Goal: Task Accomplishment & Management: Complete application form

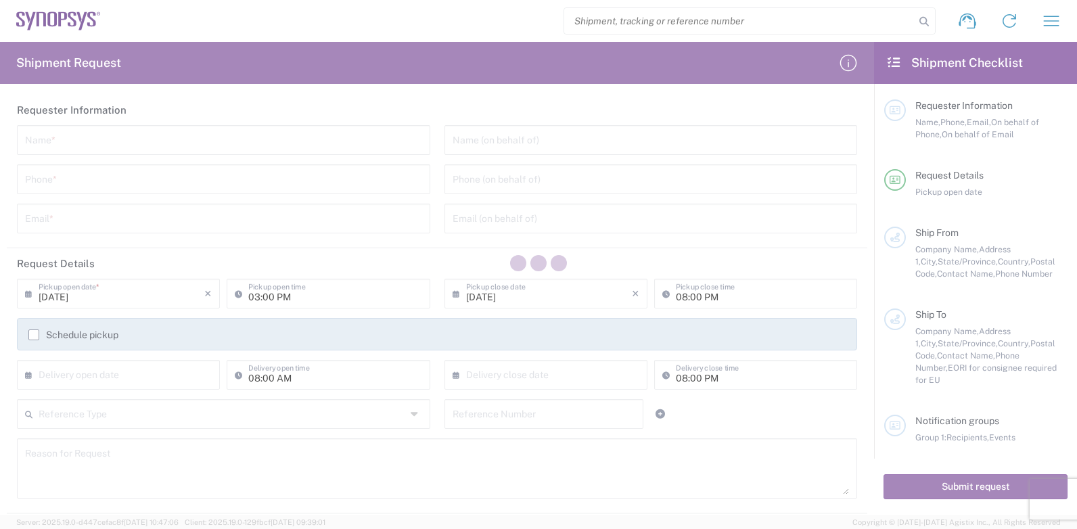
type input "[GEOGRAPHIC_DATA]"
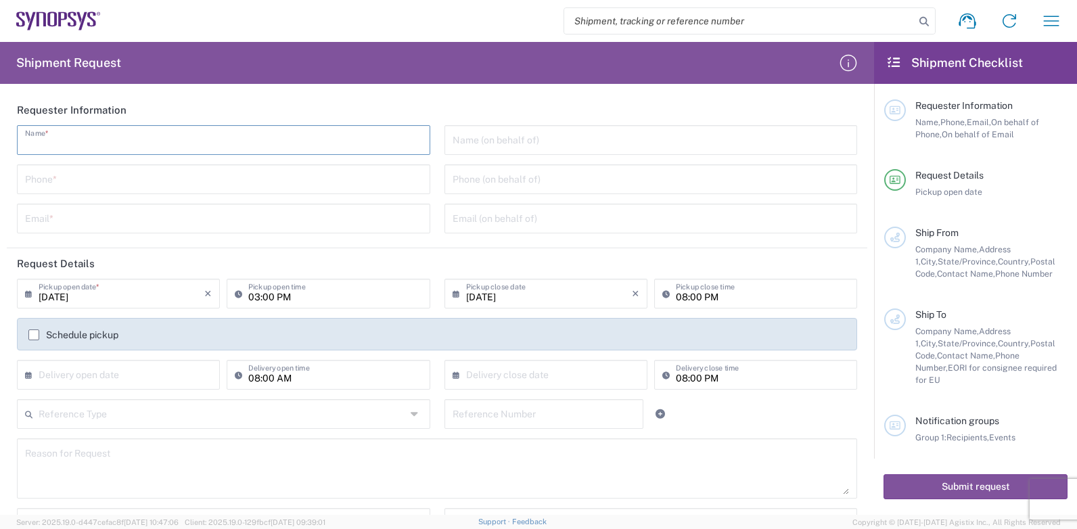
click at [58, 139] on input "text" at bounding box center [223, 139] width 397 height 24
type input "[PERSON_NAME]"
type input "0229951439"
type input "[PERSON_NAME][EMAIL_ADDRESS][DOMAIN_NAME]"
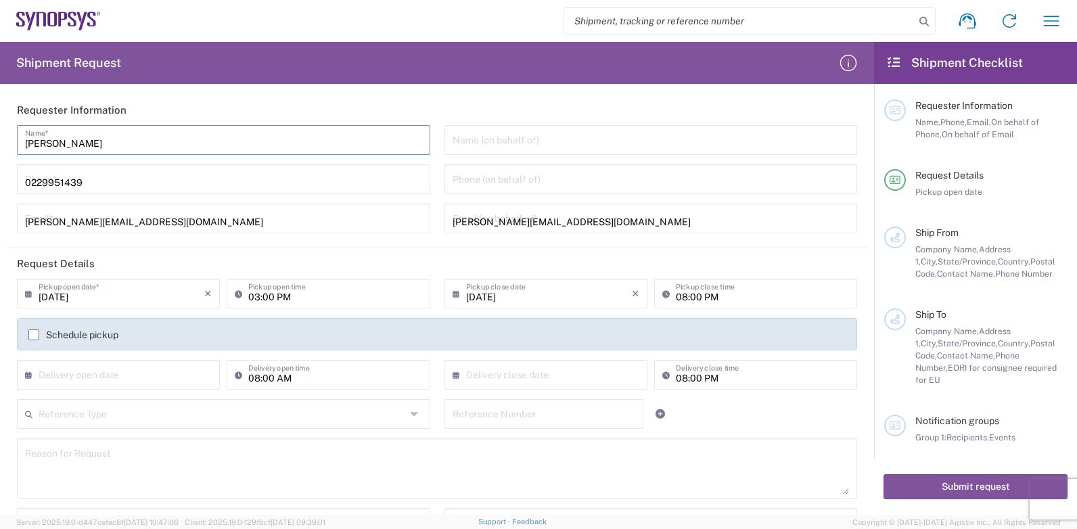
type input "[PERSON_NAME] Industrial Co., Ltd."
type input "CHENG FWA INDUSTRIAL CO.,LTD."
type input "[STREET_ADDRESS]"
type input "SEC. 2, [GEOGRAPHIC_DATA][PERSON_NAME]"
type input "[GEOGRAPHIC_DATA]"
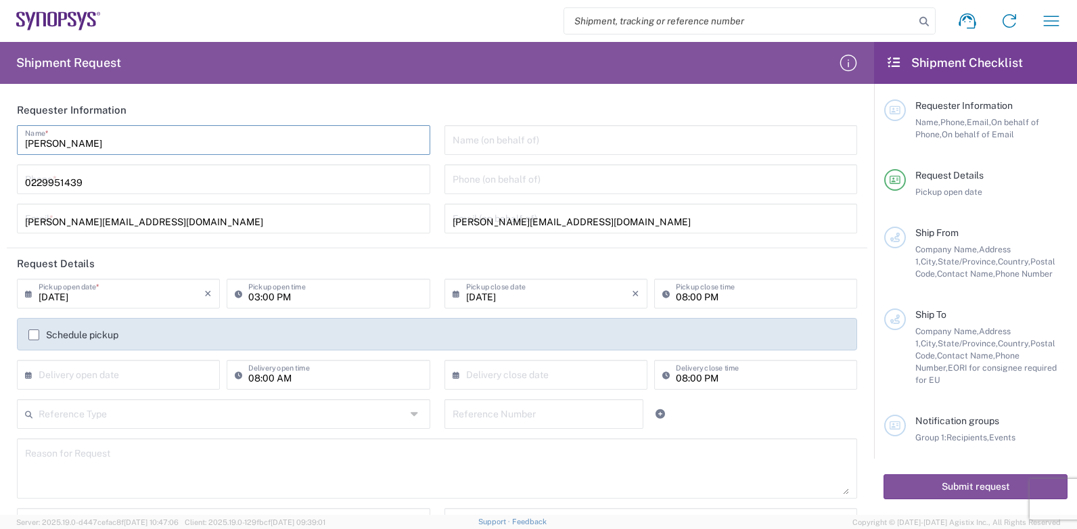
type input "241"
type input "0229951439"
type input "5302"
type input "[PERSON_NAME][EMAIL_ADDRESS][DOMAIN_NAME]"
type input "SYNOPSYS INC"
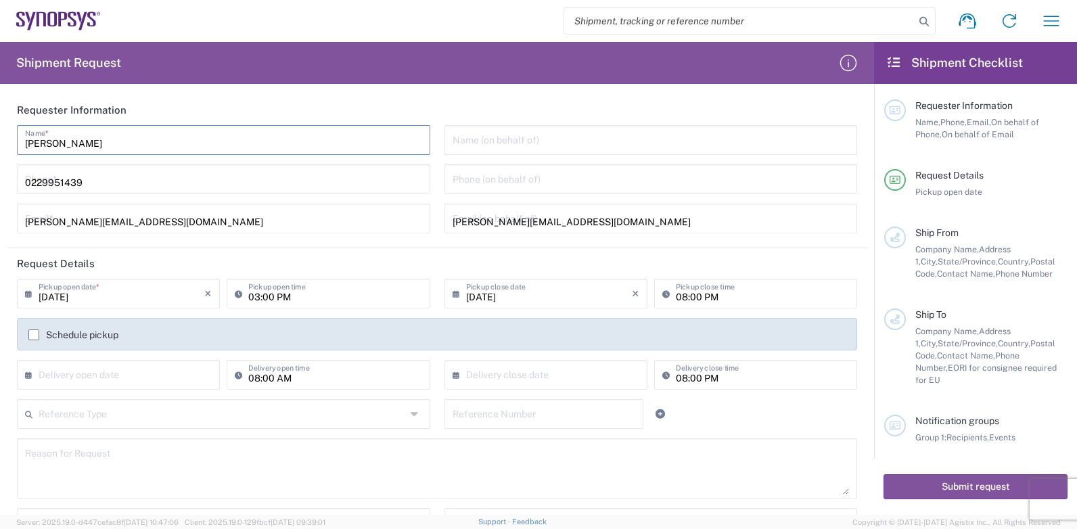
type input "SYNOPSYS INC"
type input "[STREET_ADDRESS]"
type input "[GEOGRAPHIC_DATA]"
type input "Mountain View"
type input "[US_STATE]"
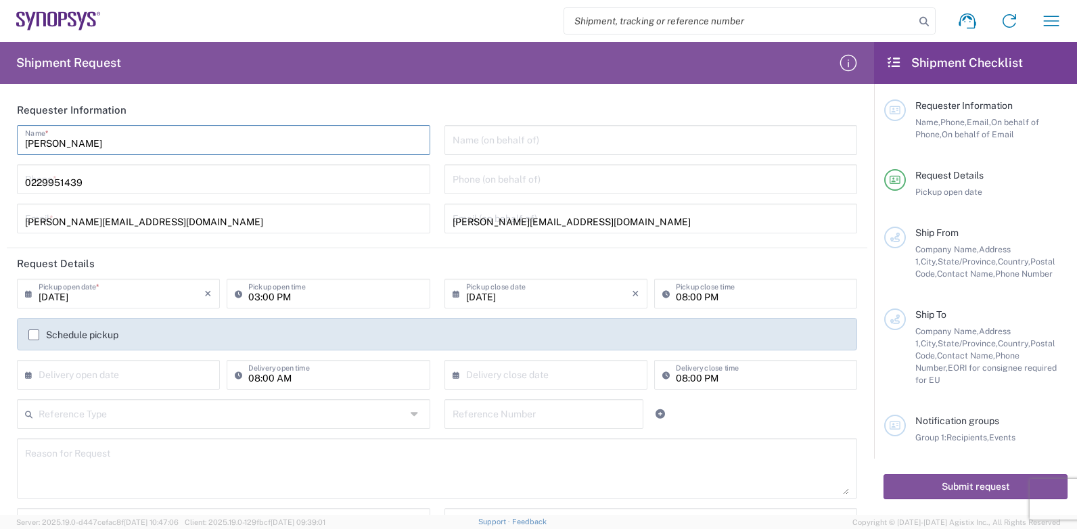
type input "94086"
type input "[PHONE_NUMBER]"
type input "[PERSON_NAME][EMAIL_ADDRESS][PERSON_NAME][DOMAIN_NAME]"
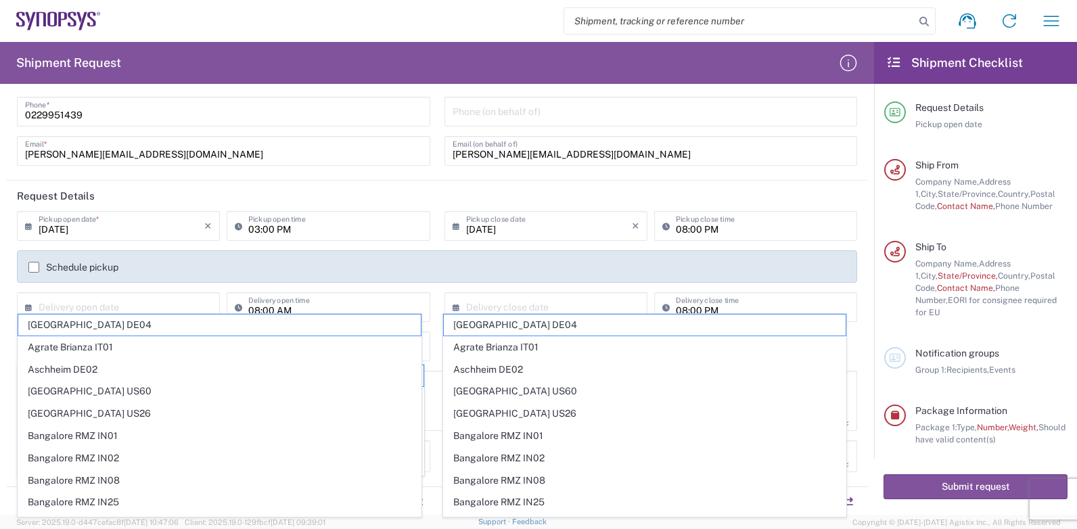
scroll to position [71, 0]
click at [0, 239] on html "Shipment request Shipment tracking Employee non-product shipment request My shi…" at bounding box center [538, 264] width 1077 height 529
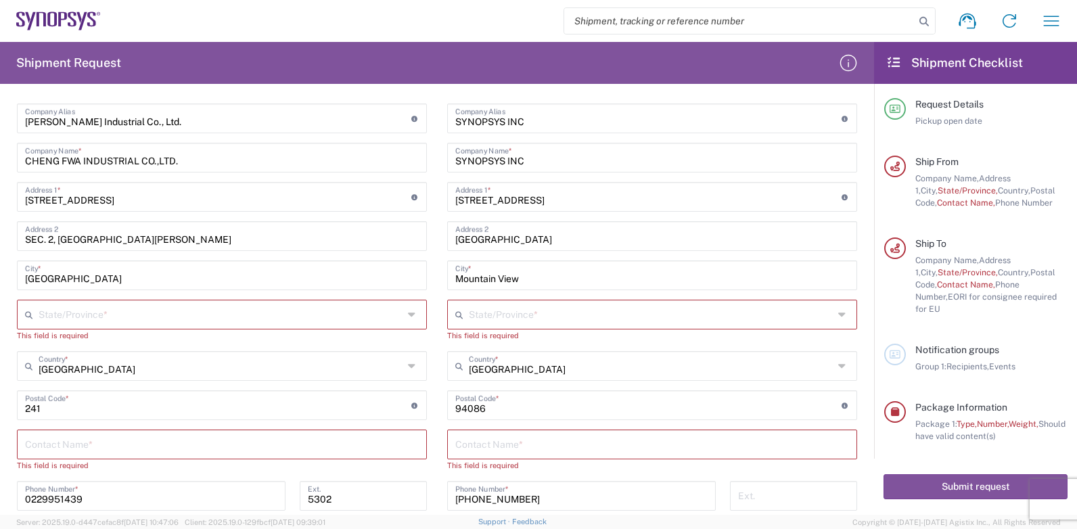
scroll to position [609, 0]
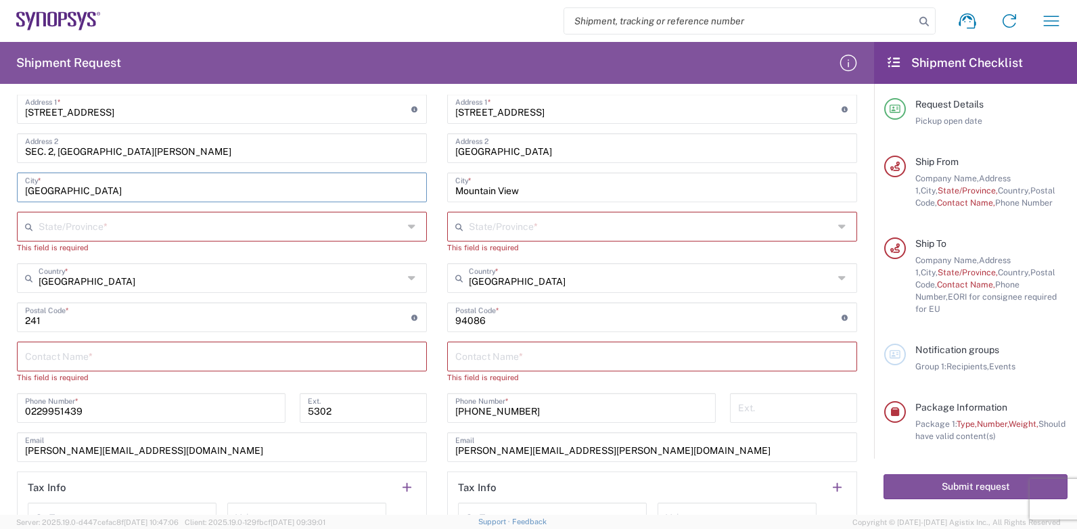
drag, startPoint x: 111, startPoint y: 189, endPoint x: 17, endPoint y: 188, distance: 94.0
click at [17, 188] on div "[GEOGRAPHIC_DATA] *" at bounding box center [222, 188] width 410 height 30
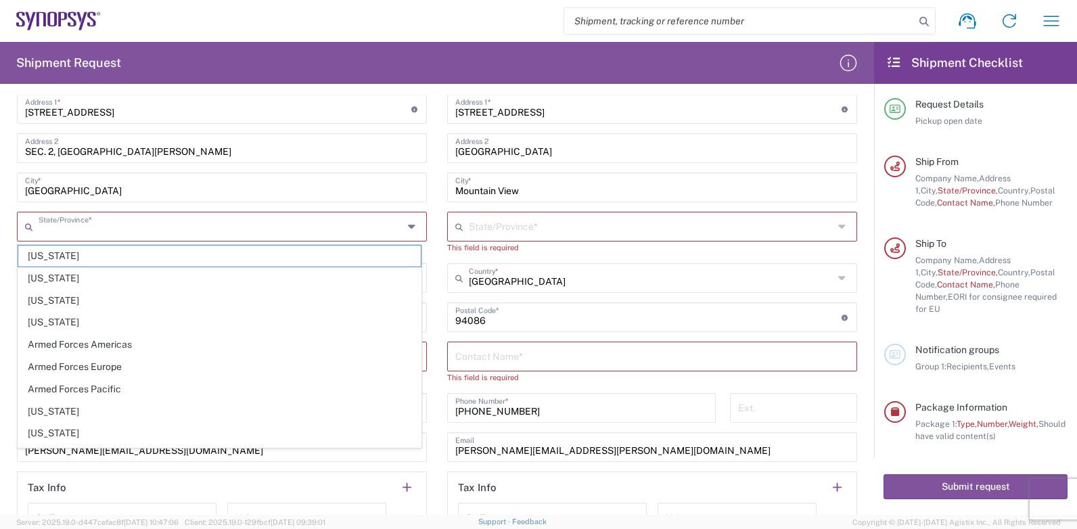
click at [66, 224] on input "text" at bounding box center [221, 226] width 365 height 24
paste input "[GEOGRAPHIC_DATA]"
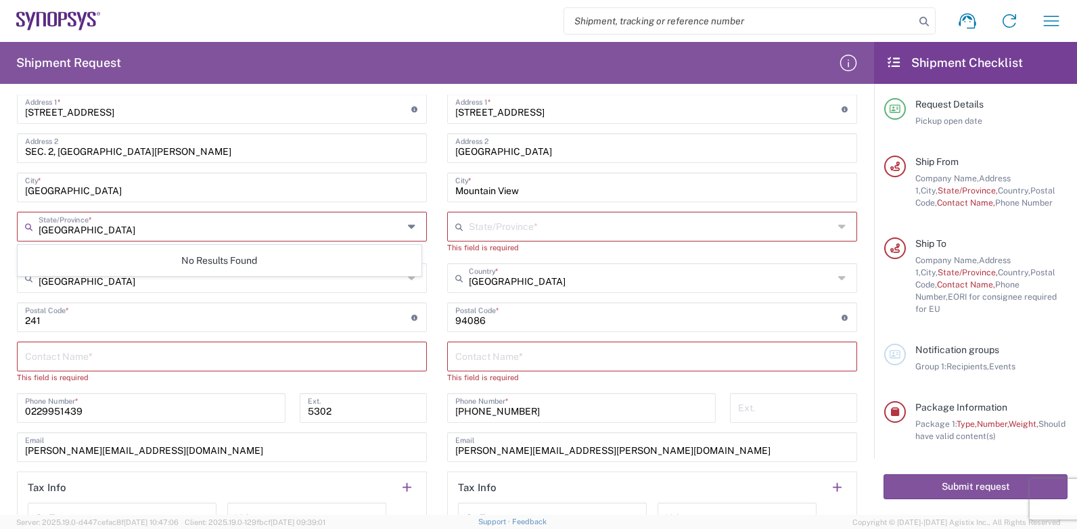
type input "[GEOGRAPHIC_DATA]"
click at [1, 209] on form "Requester Information [PERSON_NAME] Name * [PHONE_NUMBER] Phone * [PERSON_NAME]…" at bounding box center [437, 305] width 874 height 420
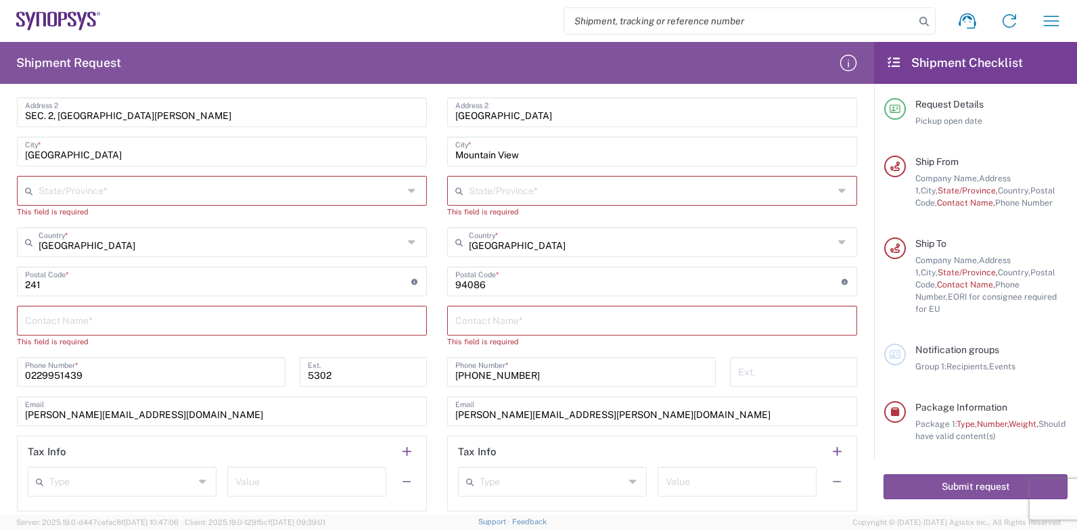
scroll to position [677, 0]
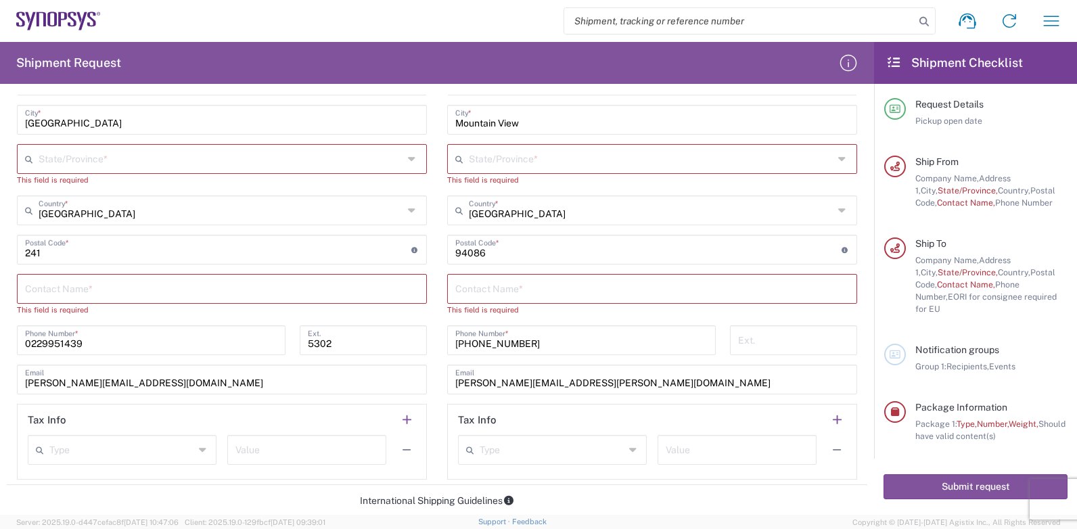
click at [65, 210] on input "[GEOGRAPHIC_DATA]" at bounding box center [221, 210] width 365 height 24
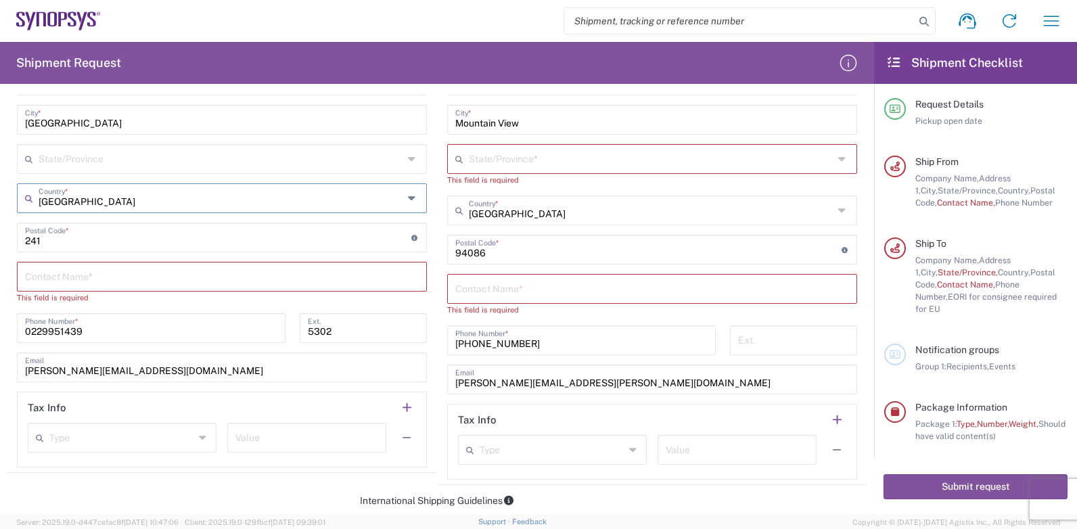
scroll to position [744, 0]
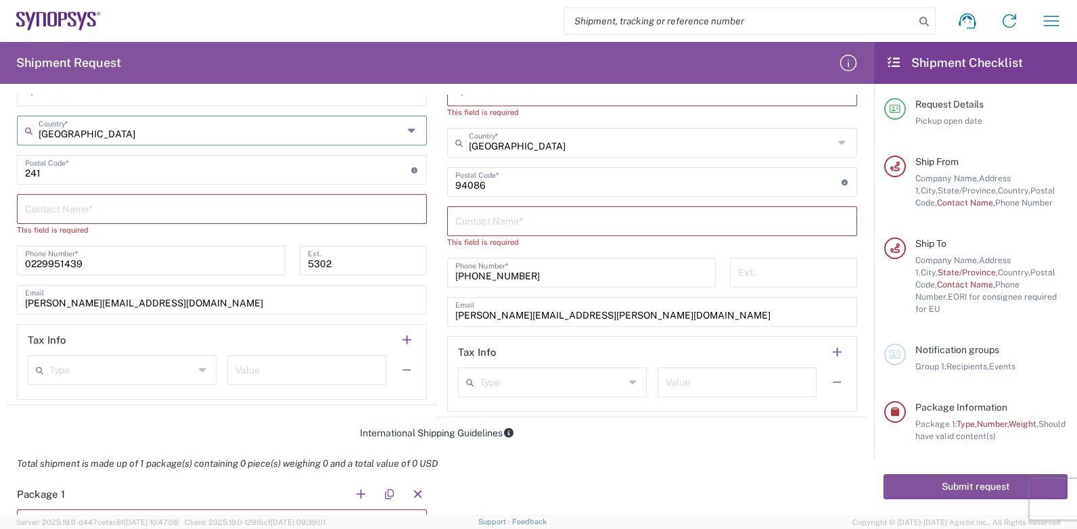
type input "[GEOGRAPHIC_DATA]"
drag, startPoint x: 65, startPoint y: 210, endPoint x: 111, endPoint y: 208, distance: 46.0
click at [68, 210] on input "text" at bounding box center [222, 208] width 394 height 24
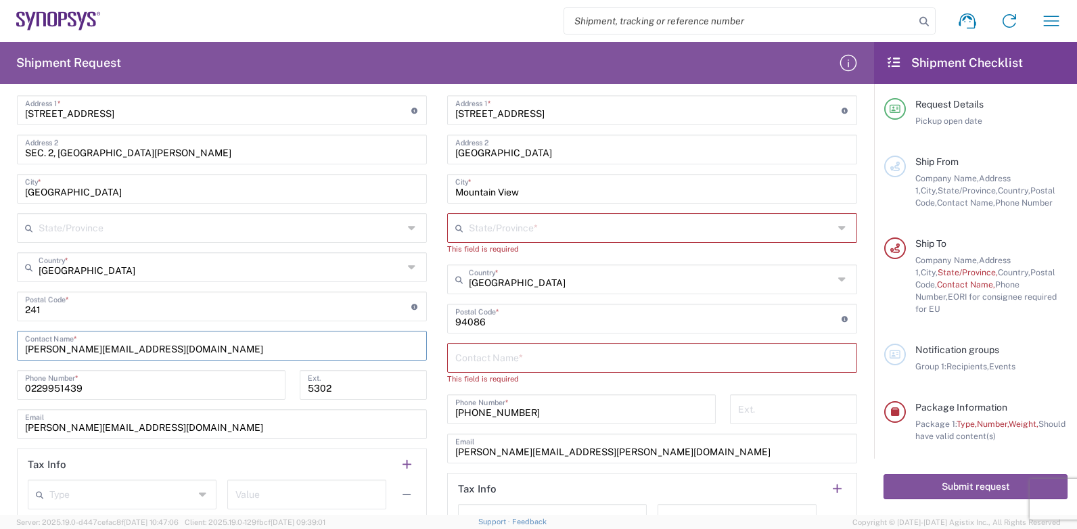
scroll to position [609, 0]
type input "[PERSON_NAME][EMAIL_ADDRESS][DOMAIN_NAME]"
click at [495, 221] on input "text" at bounding box center [651, 226] width 365 height 24
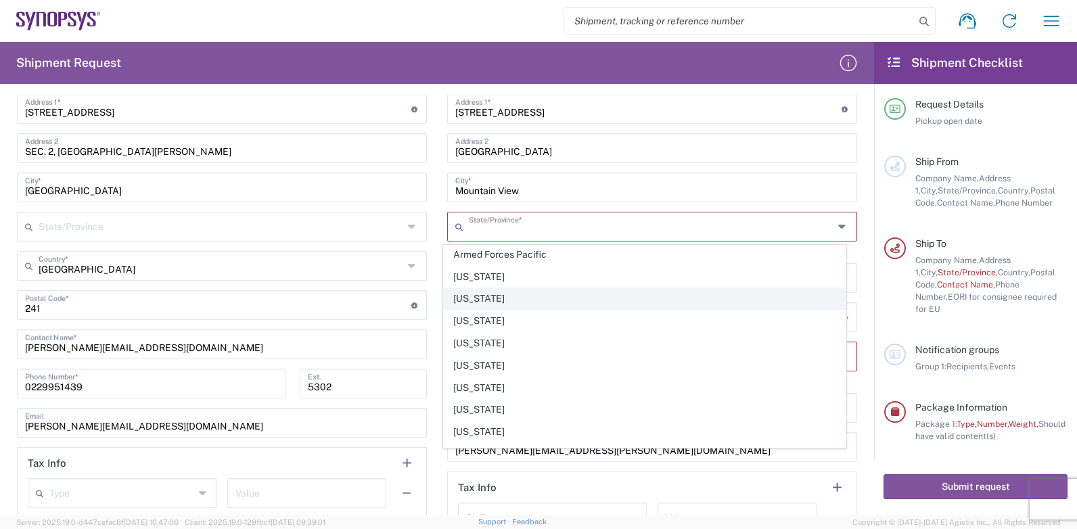
scroll to position [135, 0]
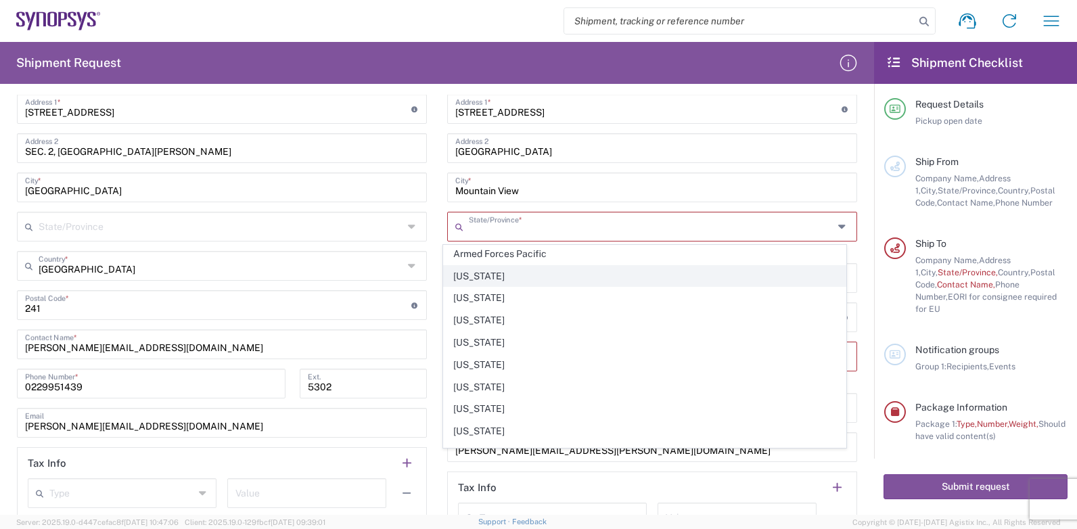
click at [470, 276] on span "[US_STATE]" at bounding box center [645, 276] width 403 height 21
type input "[US_STATE]"
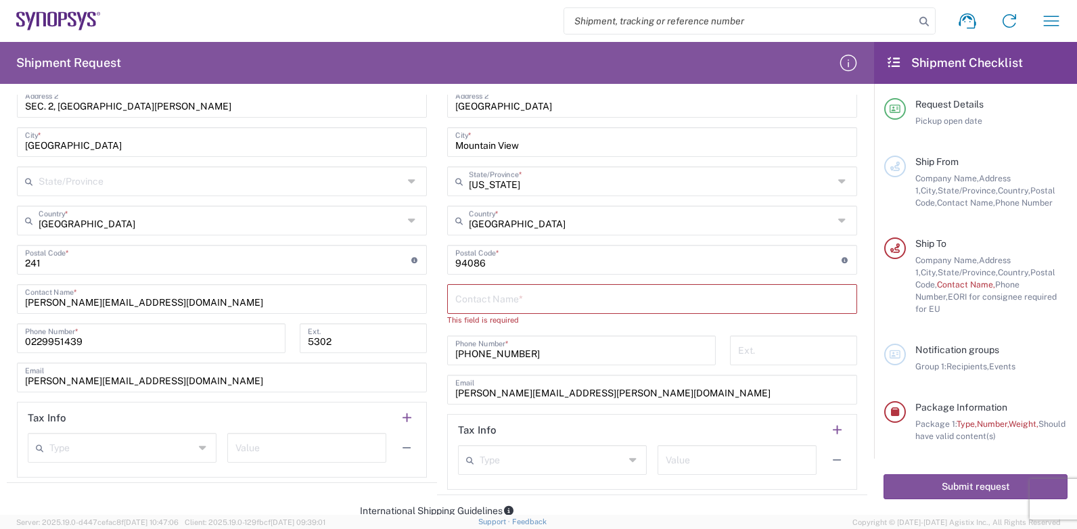
scroll to position [677, 0]
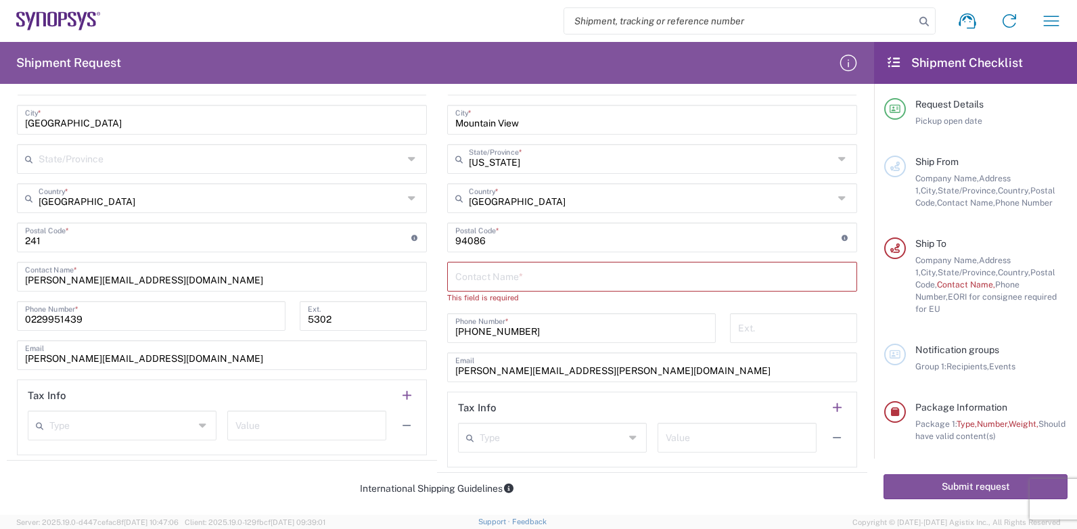
click at [478, 273] on input "text" at bounding box center [652, 276] width 394 height 24
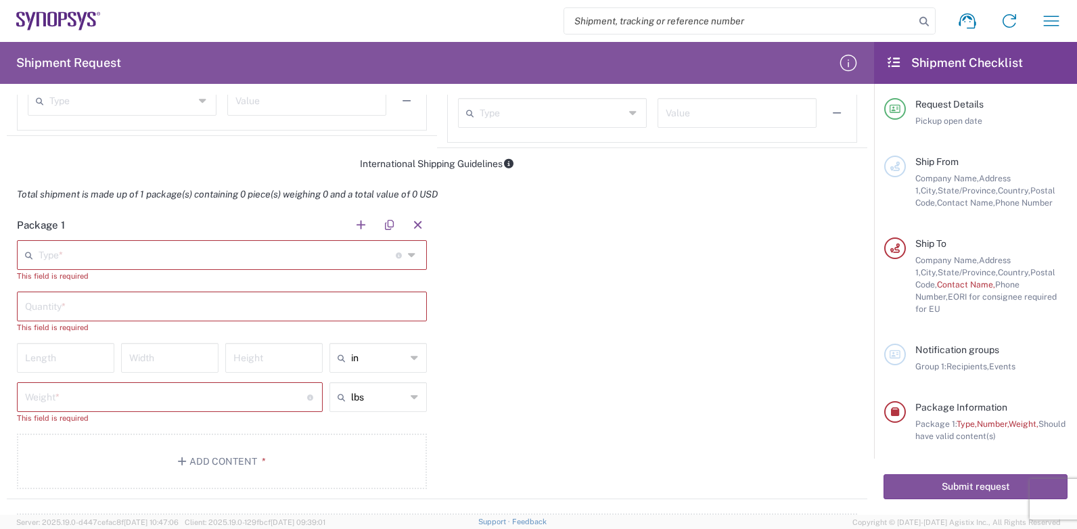
scroll to position [1015, 0]
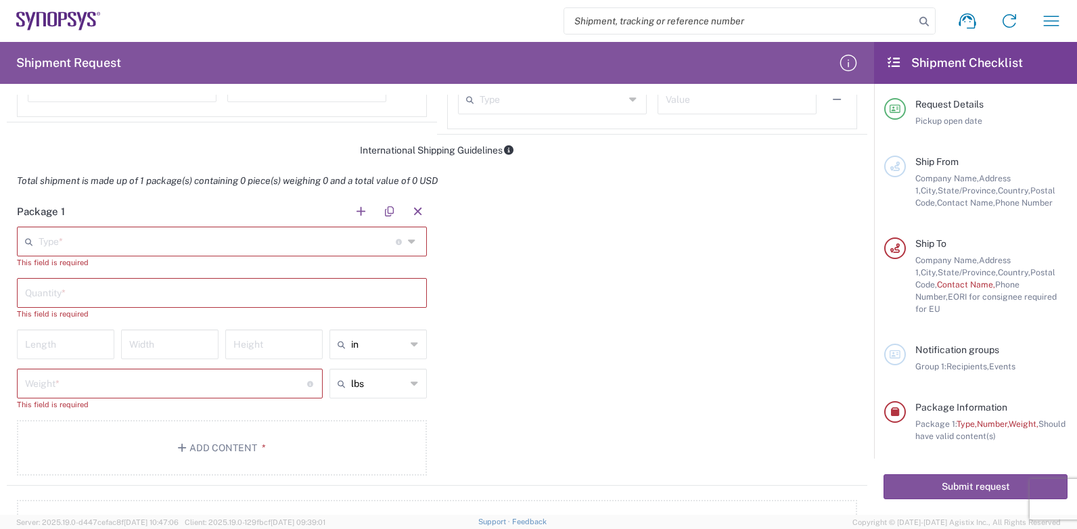
click at [74, 237] on input "text" at bounding box center [217, 241] width 357 height 24
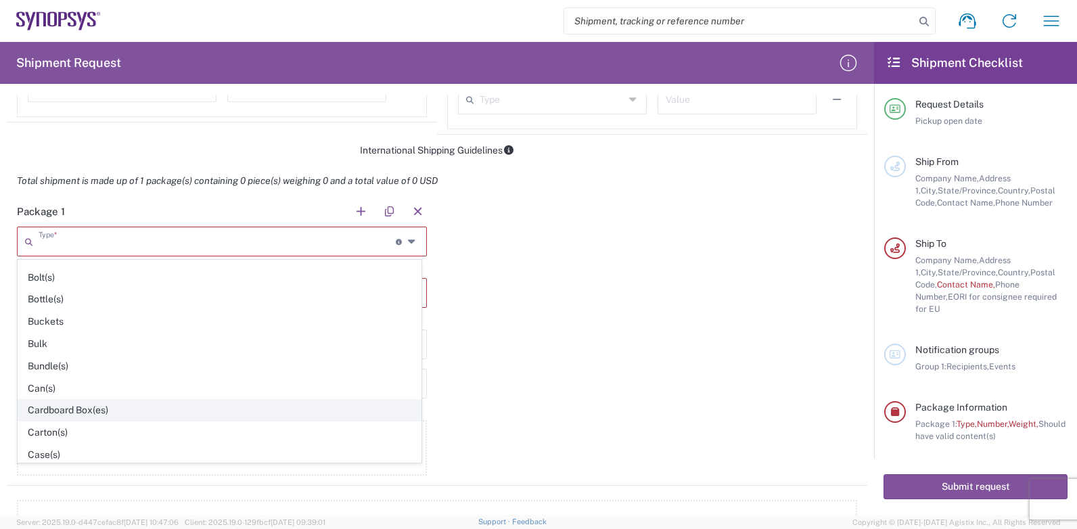
scroll to position [68, 0]
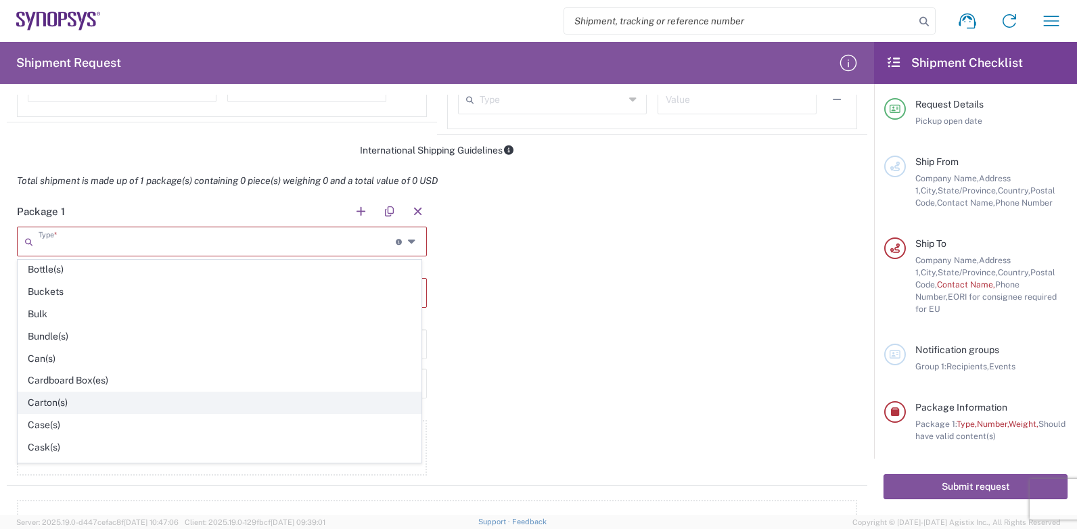
click at [56, 401] on span "Carton(s)" at bounding box center [219, 402] width 403 height 21
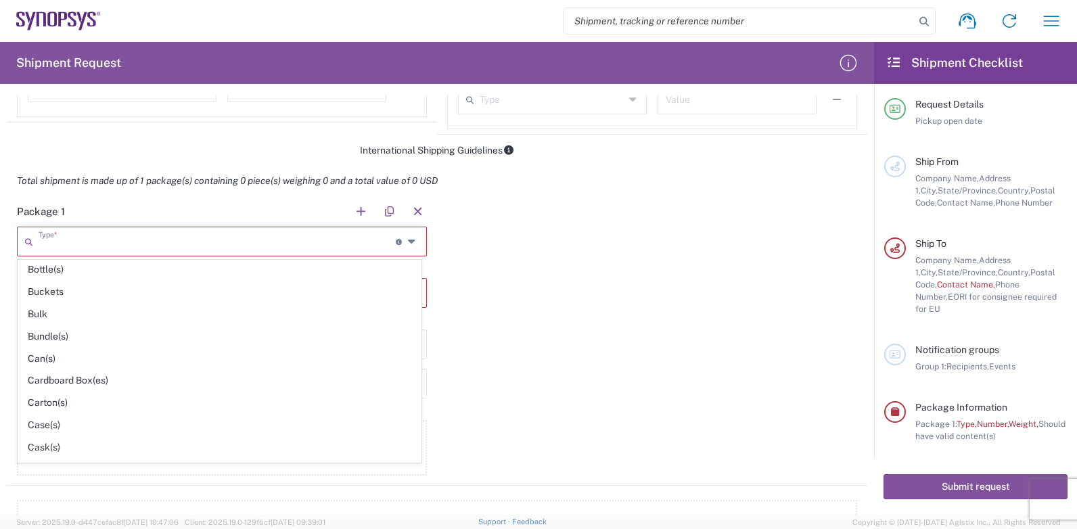
type input "Carton(s)"
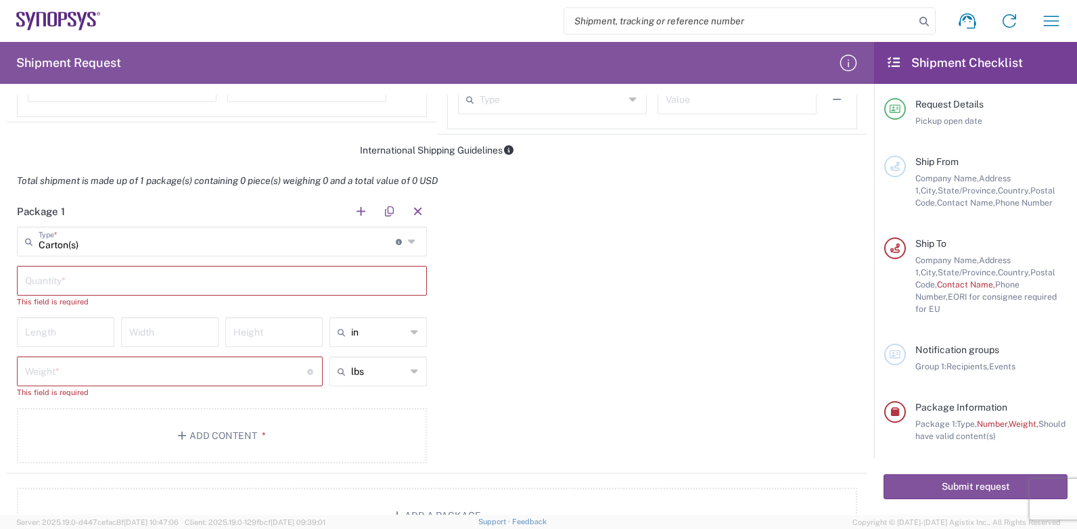
click at [72, 278] on input "text" at bounding box center [222, 280] width 394 height 24
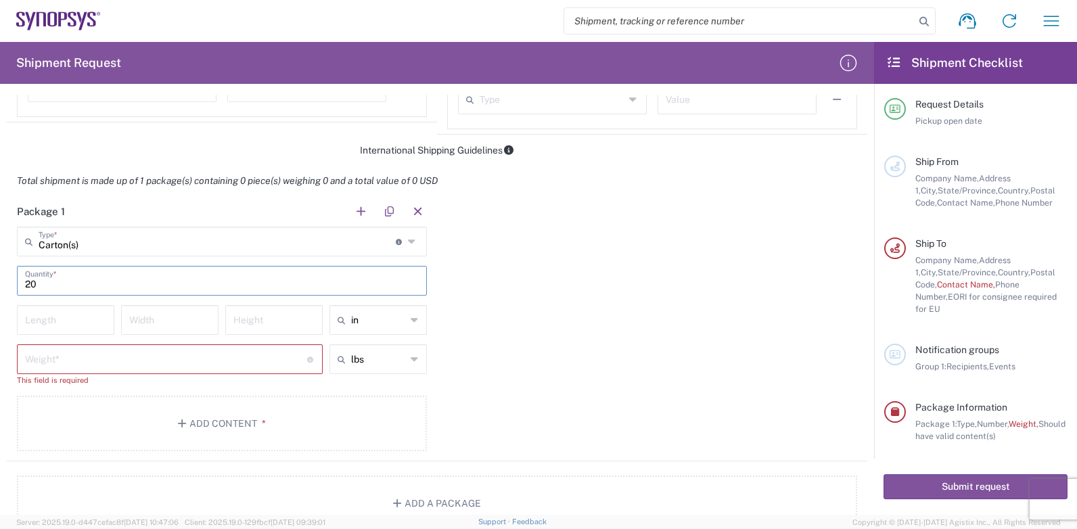
type input "200"
drag, startPoint x: 76, startPoint y: 281, endPoint x: 20, endPoint y: 283, distance: 55.5
click at [4, 283] on form "Requester Information [PERSON_NAME] Name * [PHONE_NUMBER] Phone * [PERSON_NAME]…" at bounding box center [437, 305] width 874 height 420
type input "200"
click at [86, 322] on input "number" at bounding box center [65, 319] width 81 height 24
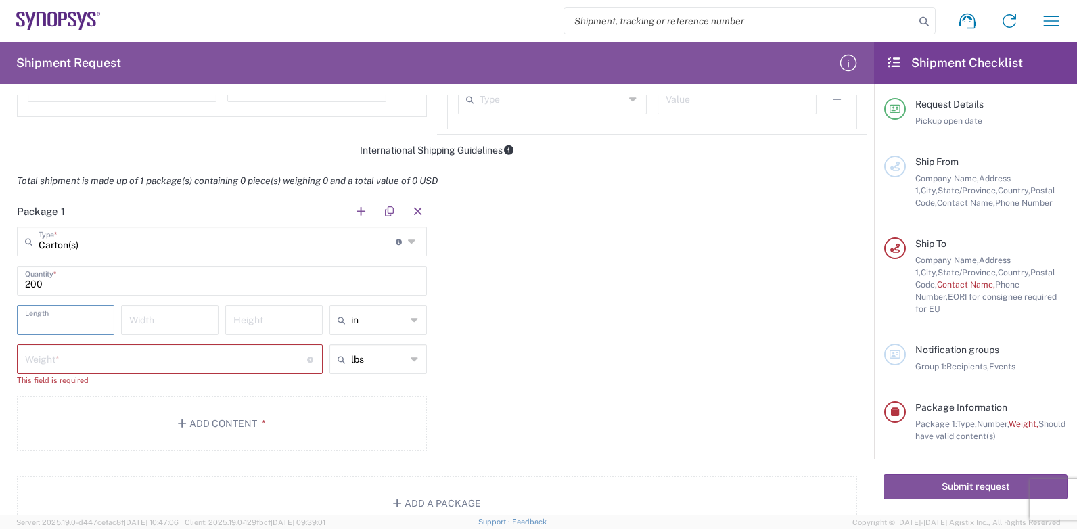
click at [411, 320] on icon at bounding box center [415, 320] width 8 height 22
click at [348, 371] on span "cm" at bounding box center [373, 371] width 93 height 21
type input "cm"
click at [74, 315] on input "number" at bounding box center [65, 319] width 81 height 24
type input "35"
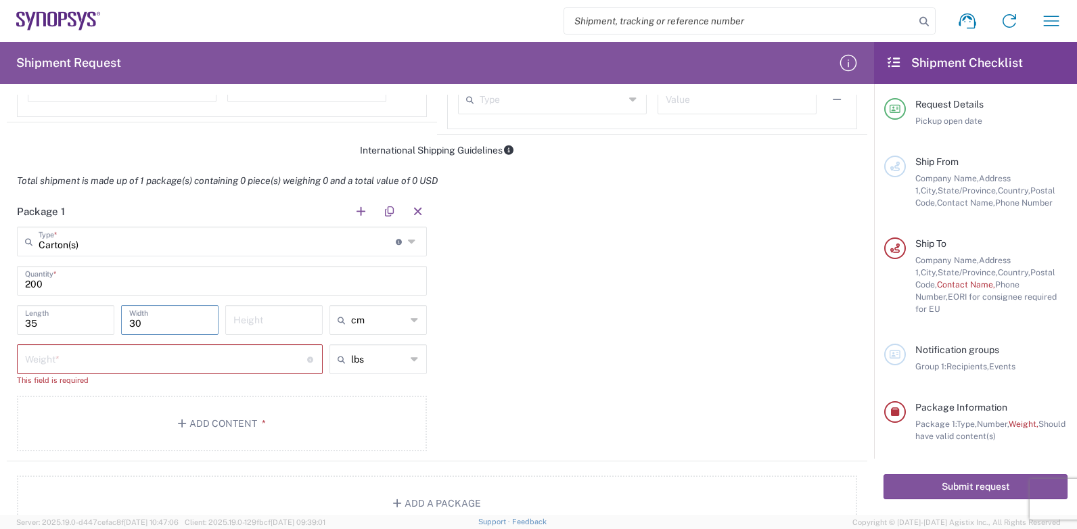
type input "30"
type input "17"
click at [411, 362] on icon at bounding box center [415, 359] width 8 height 22
click at [354, 410] on span "kgs" at bounding box center [373, 410] width 93 height 21
type input "kgs"
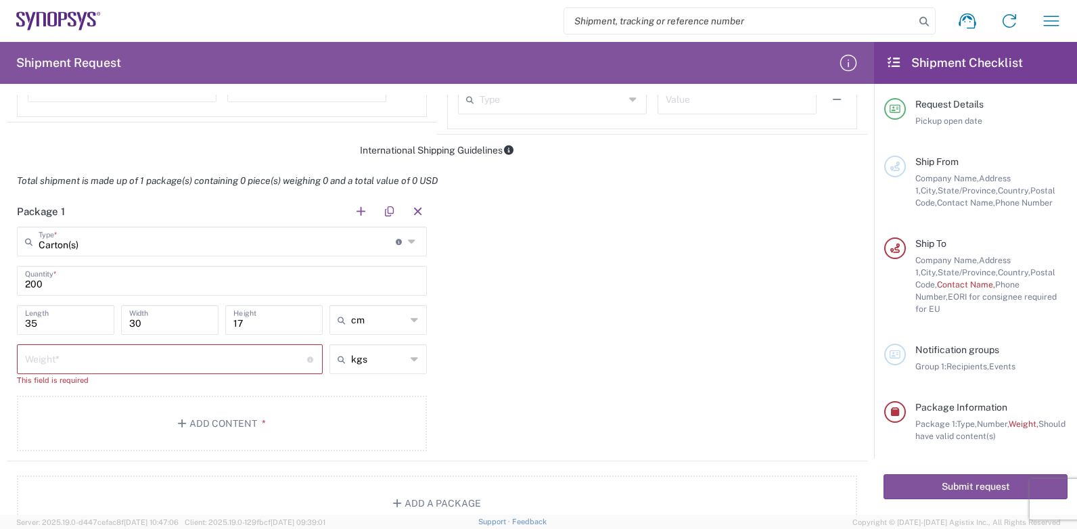
click at [189, 355] on input "number" at bounding box center [166, 358] width 282 height 24
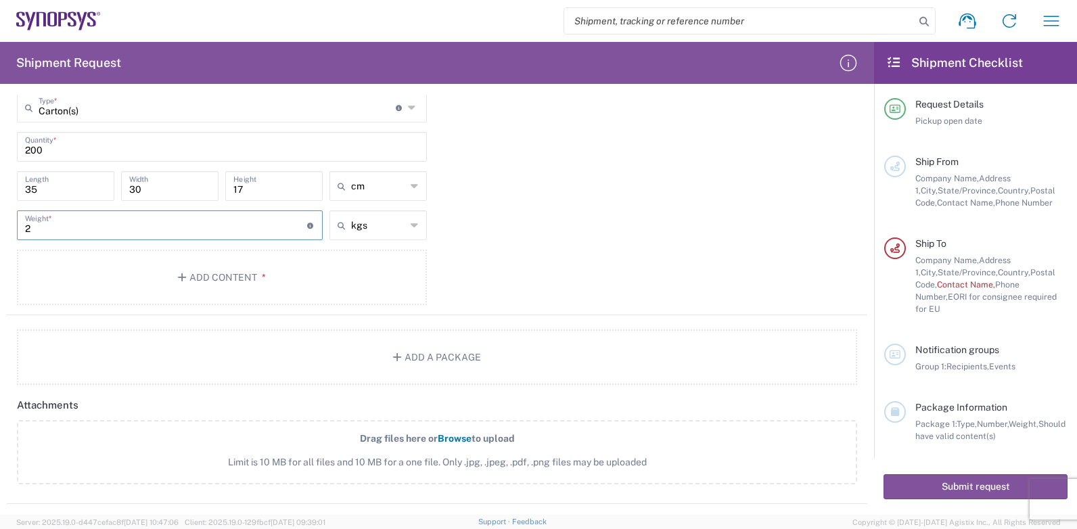
scroll to position [1150, 0]
type input "2"
click at [411, 352] on button "Add a Package" at bounding box center [437, 355] width 840 height 55
click at [227, 275] on button "Add Content *" at bounding box center [222, 275] width 410 height 55
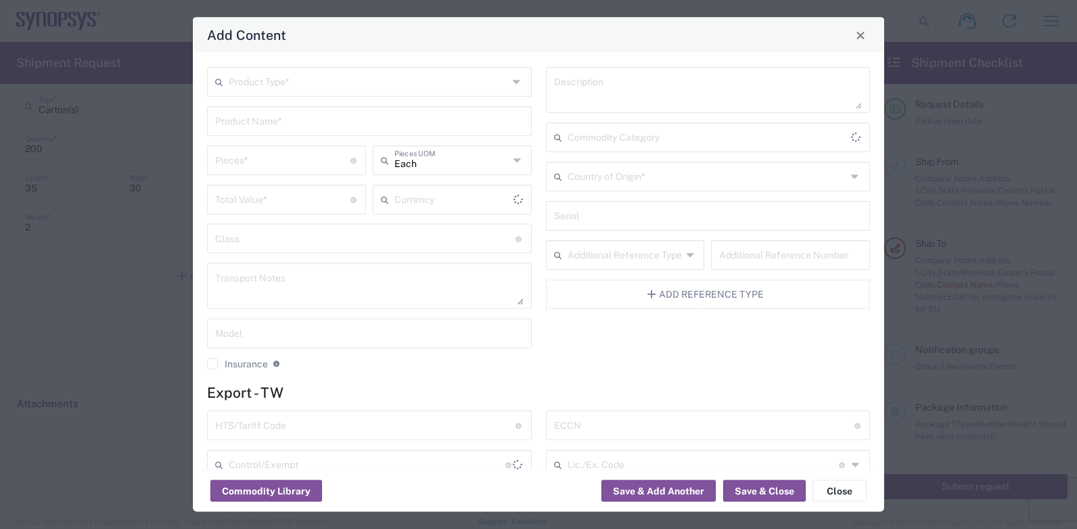
type input "US Dollar"
click at [300, 84] on input "text" at bounding box center [368, 81] width 279 height 24
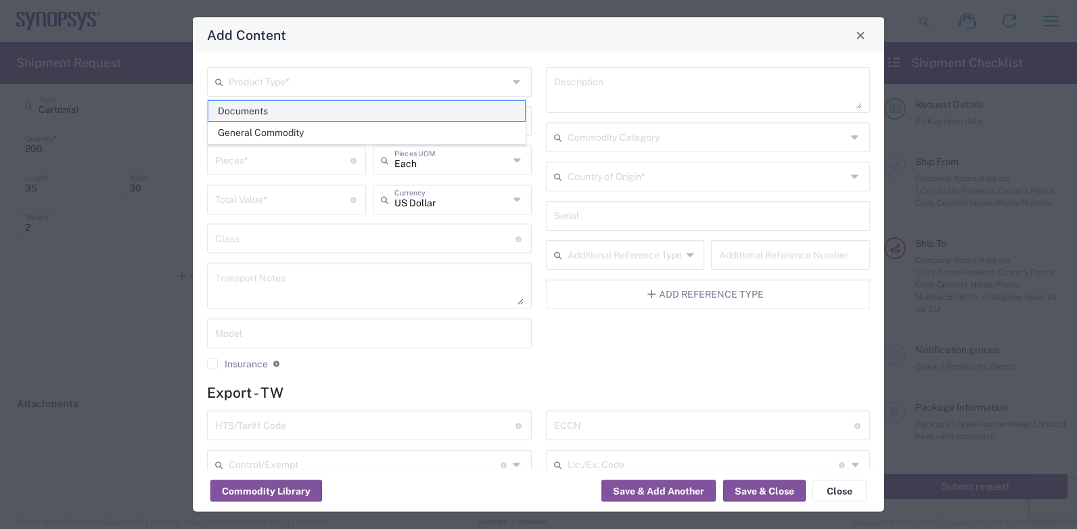
click at [264, 110] on span "Documents" at bounding box center [366, 111] width 317 height 21
type input "Documents"
type input "1"
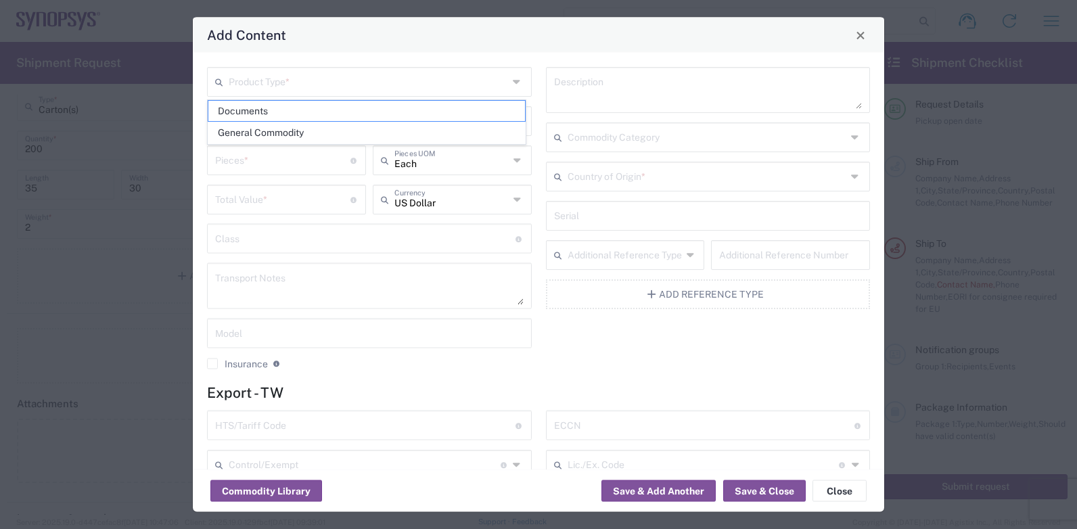
type textarea "Documents"
type input "[GEOGRAPHIC_DATA]"
type input "0000.00.0000"
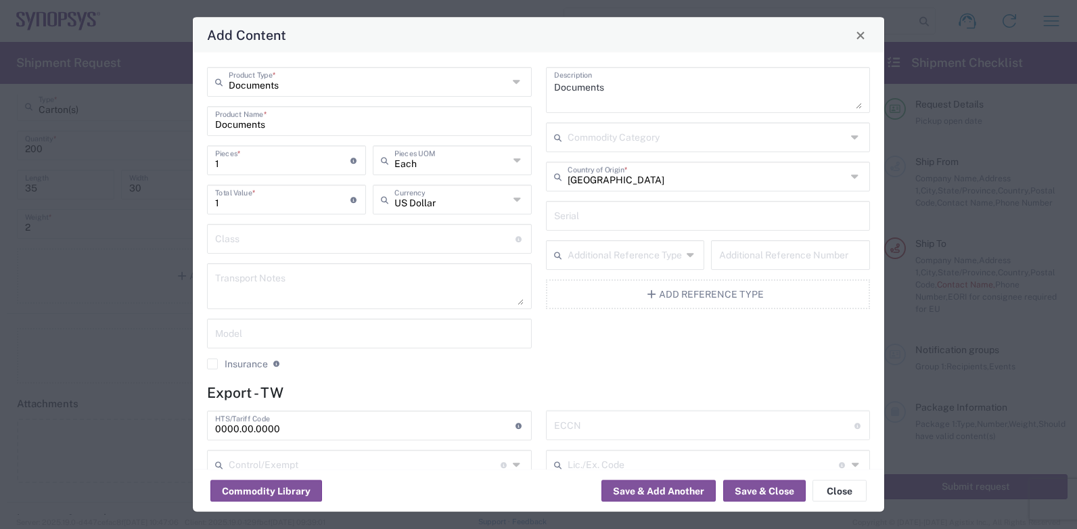
click at [264, 164] on input "1" at bounding box center [282, 159] width 135 height 24
type input "2"
type input "20"
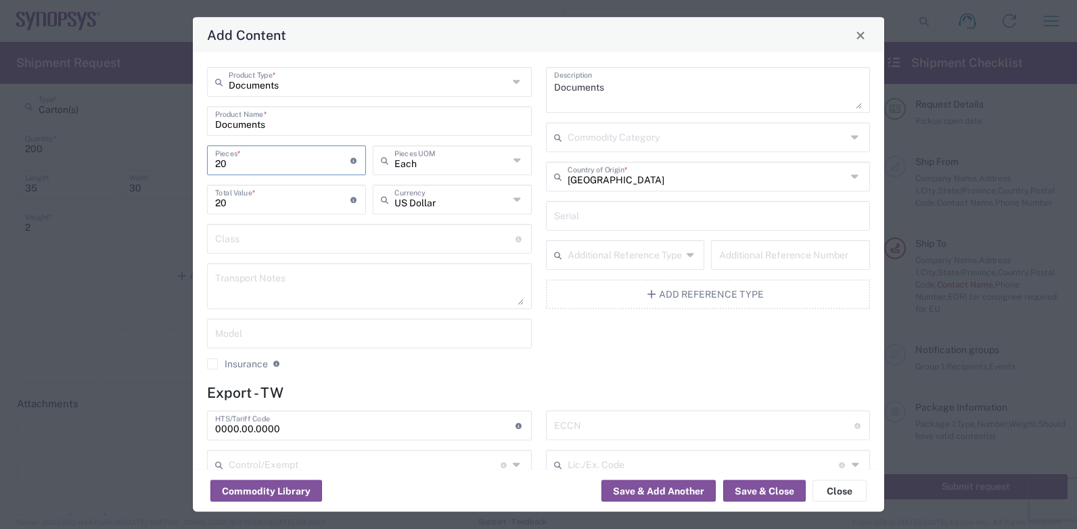
type input "200"
click at [274, 198] on input "200" at bounding box center [282, 199] width 135 height 24
type input "2"
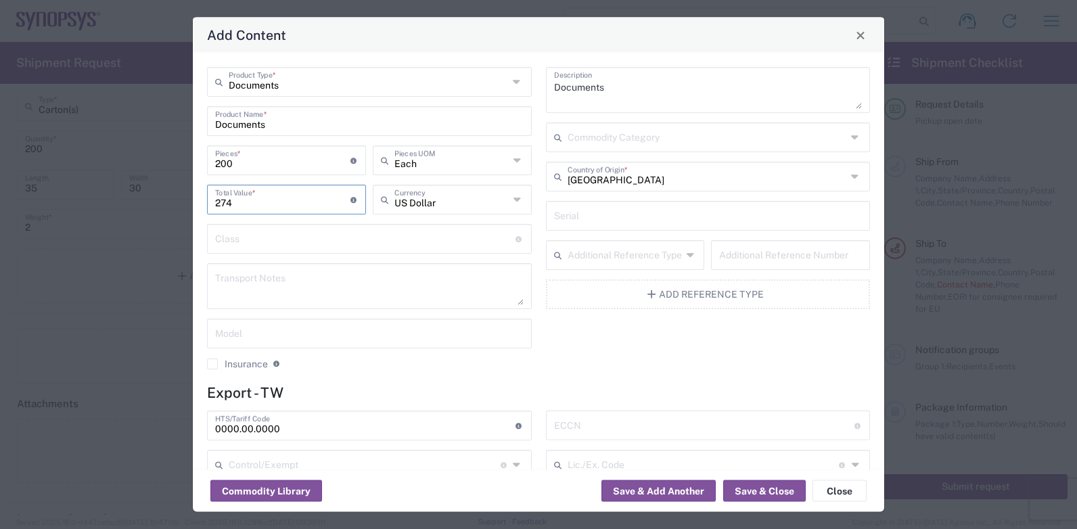
type input "274"
click at [254, 234] on input "text" at bounding box center [365, 238] width 300 height 24
click at [273, 286] on textarea at bounding box center [369, 286] width 308 height 38
click at [423, 428] on input "0000.00.0000" at bounding box center [365, 425] width 300 height 24
click at [217, 429] on input "0000.00.0000" at bounding box center [365, 425] width 300 height 24
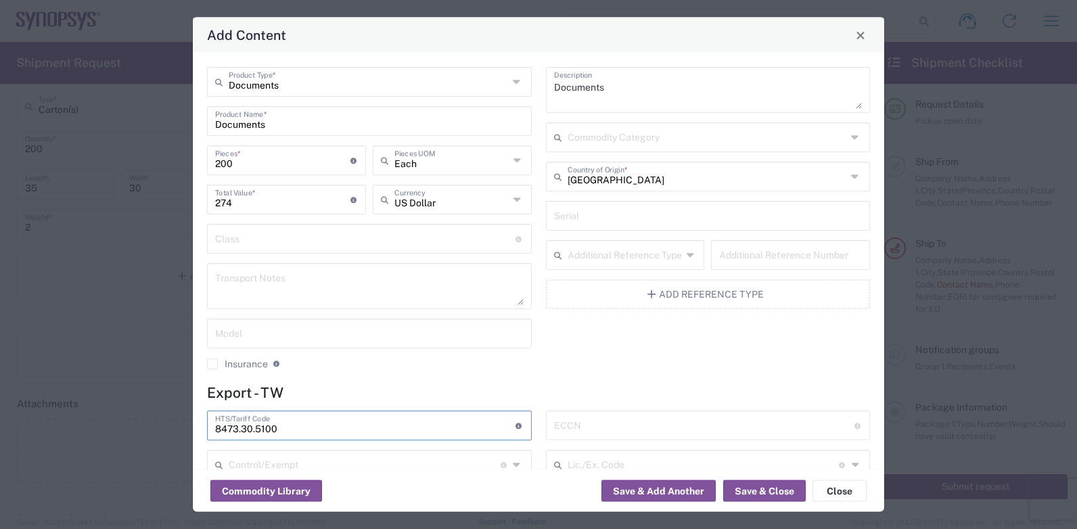
type input "8473.30.5100"
click at [507, 81] on div "Documents Product Type *" at bounding box center [369, 82] width 325 height 30
type input "Documents"
click at [507, 81] on div "Documents Product Type *" at bounding box center [369, 82] width 325 height 30
click at [341, 240] on input "text" at bounding box center [365, 238] width 300 height 24
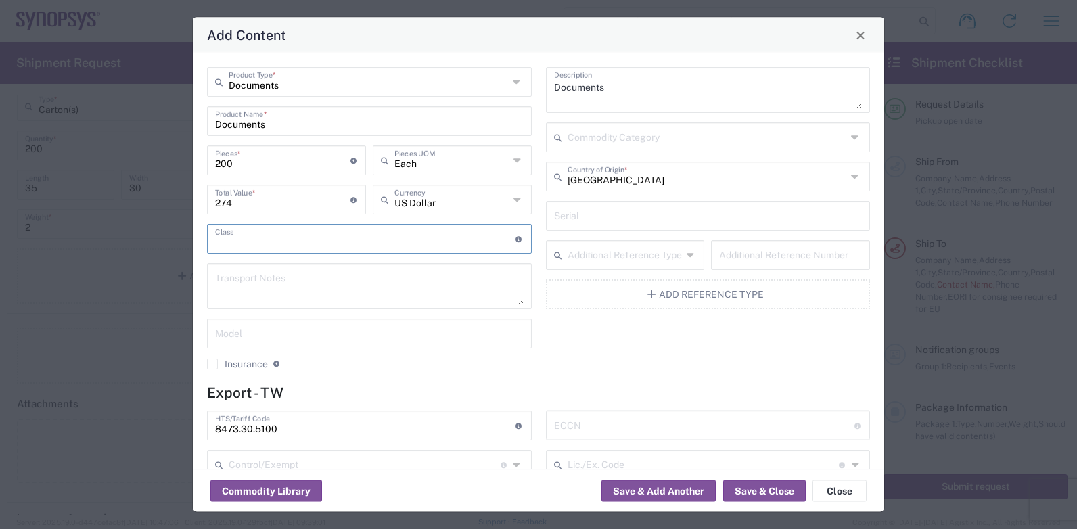
click at [264, 283] on textarea at bounding box center [369, 286] width 308 height 38
drag, startPoint x: 281, startPoint y: 275, endPoint x: 233, endPoint y: 269, distance: 48.4
click at [206, 270] on div "Documents Product Type * Documents Product Name * 200 Pieces * Number of pieces…" at bounding box center [369, 223] width 339 height 313
drag, startPoint x: 268, startPoint y: 271, endPoint x: 231, endPoint y: 272, distance: 37.2
click at [208, 269] on div "Transport Notes" at bounding box center [369, 286] width 325 height 46
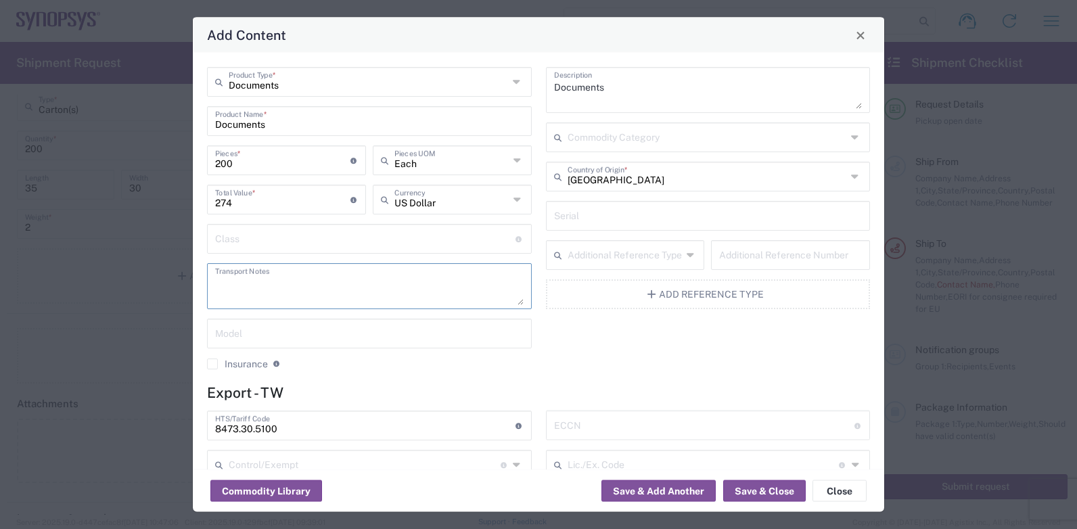
click at [241, 330] on input "text" at bounding box center [369, 333] width 308 height 24
drag, startPoint x: 618, startPoint y: 90, endPoint x: 572, endPoint y: 97, distance: 46.5
click at [532, 88] on div "Documents Product Type * Documents Product Name * 200 Pieces * Number of pieces…" at bounding box center [538, 223] width 677 height 313
paste textarea "METAL PARTS FOR COMPUTER PRODUCTS"
type textarea "METAL PARTS FOR COMPUTER PRODUCTS"
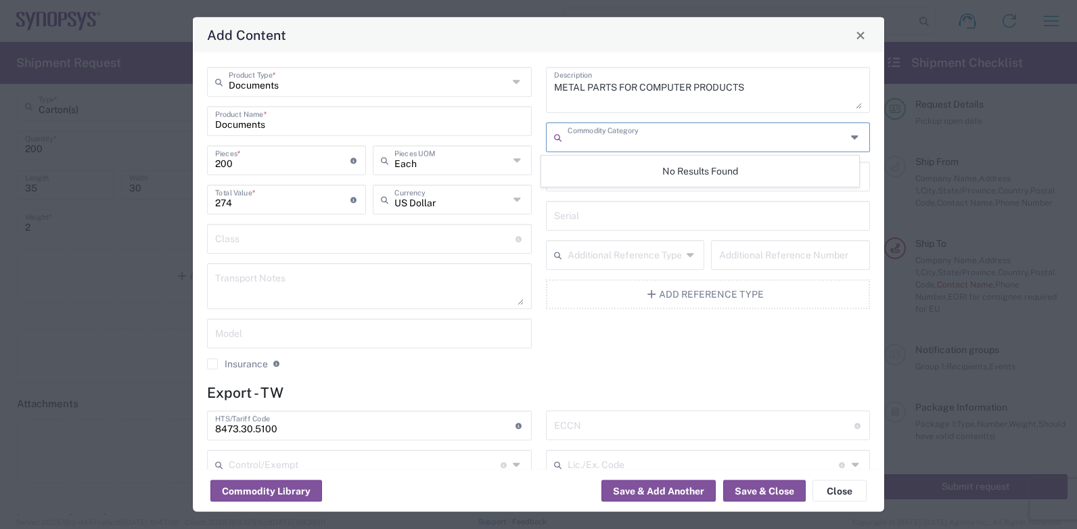
click at [576, 137] on input "text" at bounding box center [707, 136] width 279 height 24
drag, startPoint x: 637, startPoint y: 130, endPoint x: 557, endPoint y: 132, distance: 80.5
click at [546, 132] on div "Commodity Category" at bounding box center [708, 137] width 325 height 30
drag, startPoint x: 633, startPoint y: 134, endPoint x: 554, endPoint y: 131, distance: 78.5
click at [554, 131] on div "Commodity Category" at bounding box center [708, 137] width 325 height 30
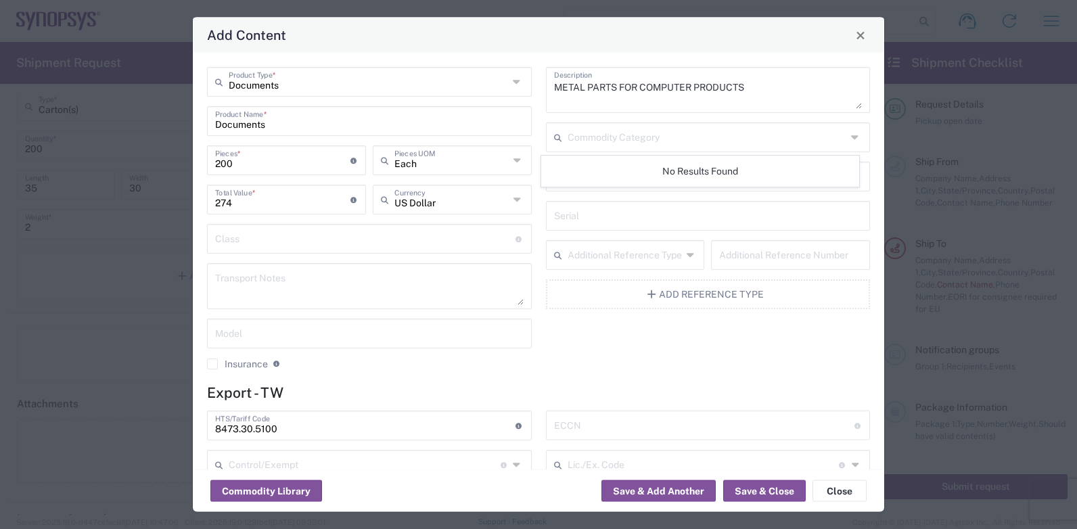
click at [588, 172] on div "No Results Found" at bounding box center [700, 171] width 318 height 31
click at [593, 213] on input "text" at bounding box center [708, 215] width 308 height 24
click at [773, 488] on button "Save & Close" at bounding box center [764, 491] width 83 height 22
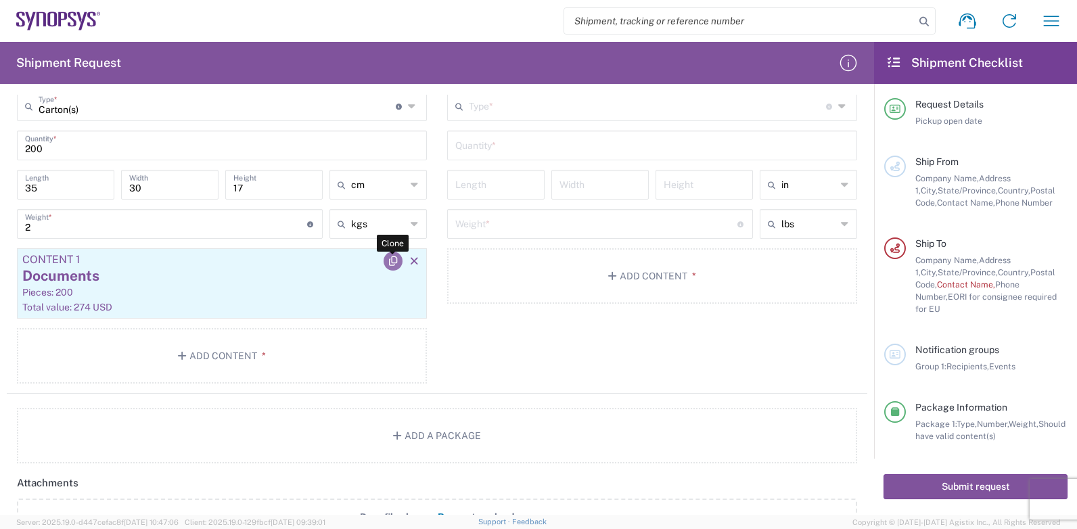
click at [387, 262] on icon "button" at bounding box center [393, 260] width 12 height 9
click at [62, 267] on div "Documents" at bounding box center [221, 276] width 399 height 20
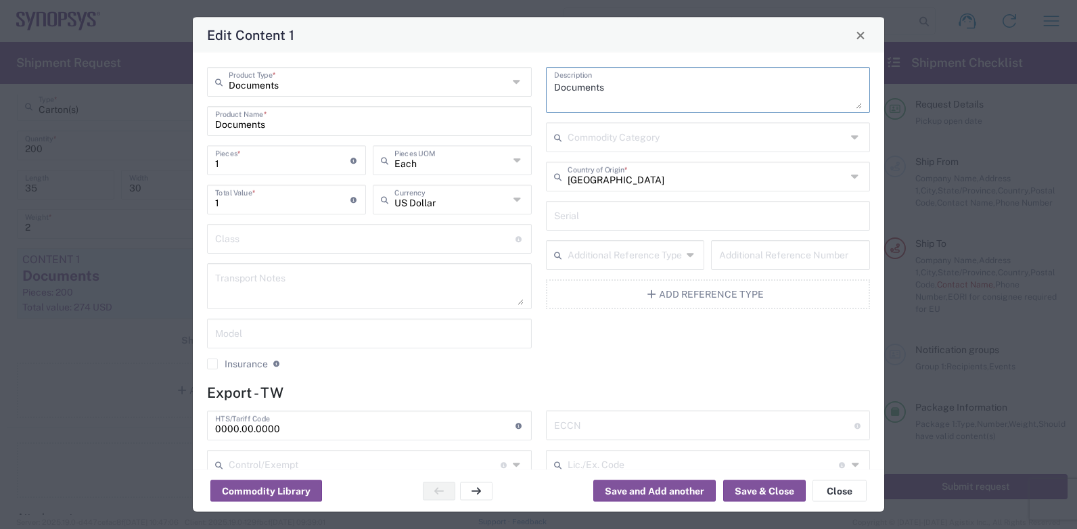
drag, startPoint x: 599, startPoint y: 86, endPoint x: 583, endPoint y: 105, distance: 24.9
click at [538, 86] on div "Documents Description Commodity Category Taiwan Country of Origin * Serial Addi…" at bounding box center [707, 223] width 339 height 313
paste textarea "METAL PARTS FOR COMPUTER PRODUCTS"
type textarea "METAL PARTS FOR COMPUTER PRODUCTS"
click at [752, 492] on button "Save & Close" at bounding box center [764, 491] width 83 height 22
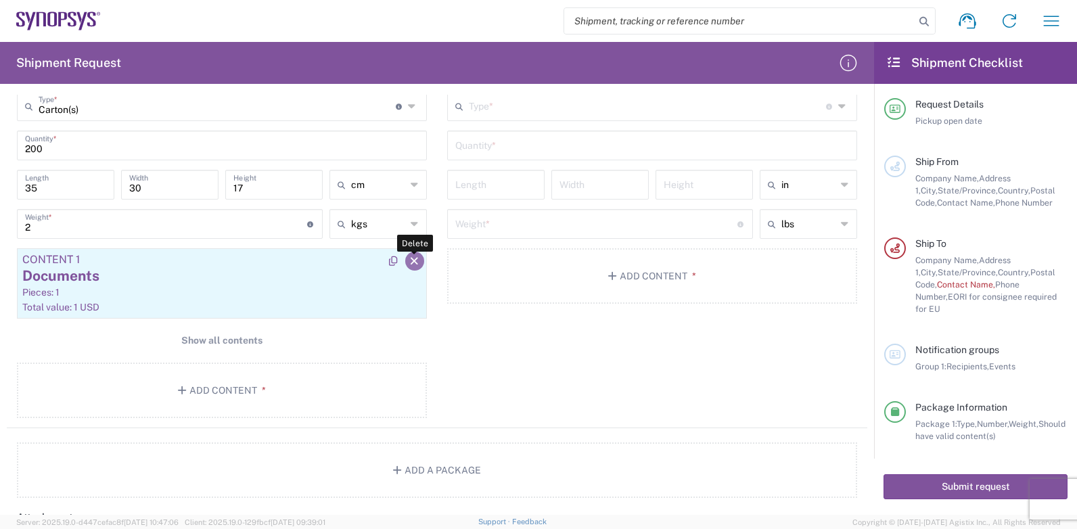
click at [408, 254] on button "button" at bounding box center [414, 261] width 19 height 19
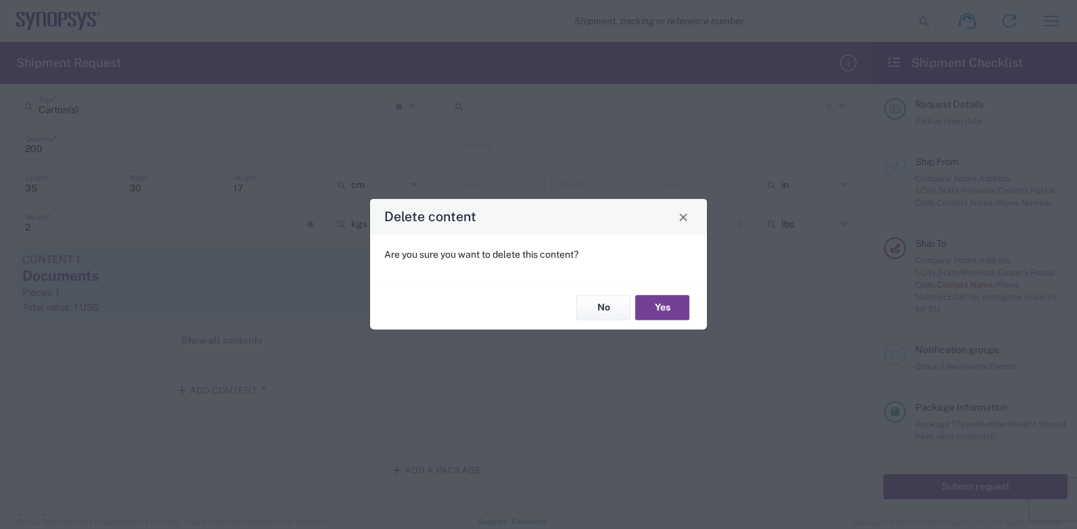
click at [658, 306] on button "Yes" at bounding box center [662, 307] width 54 height 25
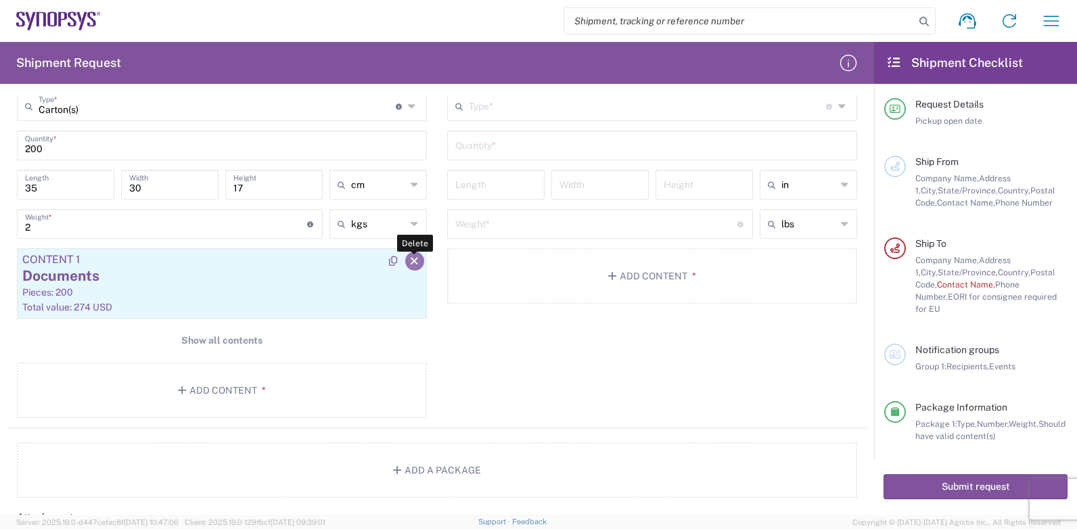
click at [409, 257] on icon "button" at bounding box center [415, 260] width 12 height 9
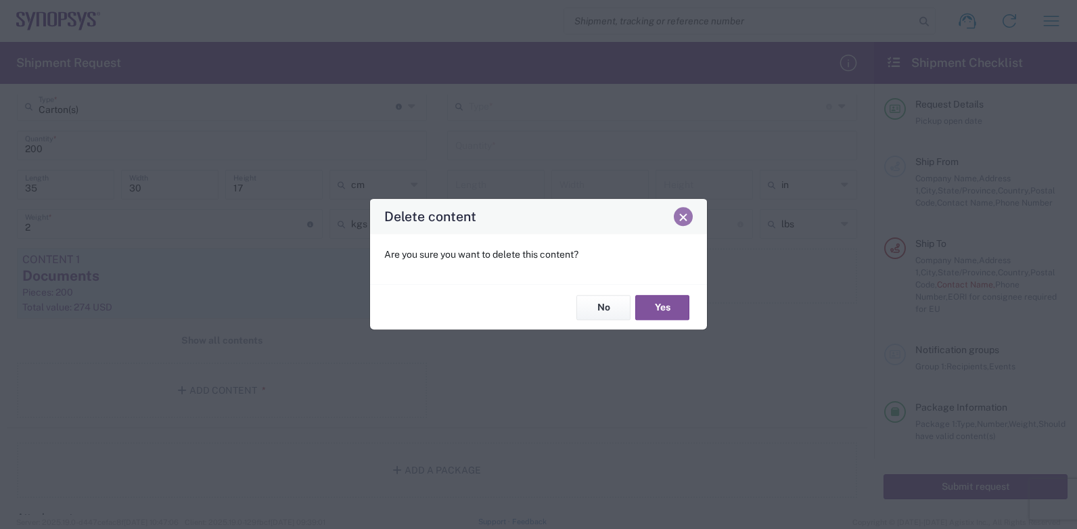
click at [683, 219] on span "Close" at bounding box center [683, 216] width 9 height 9
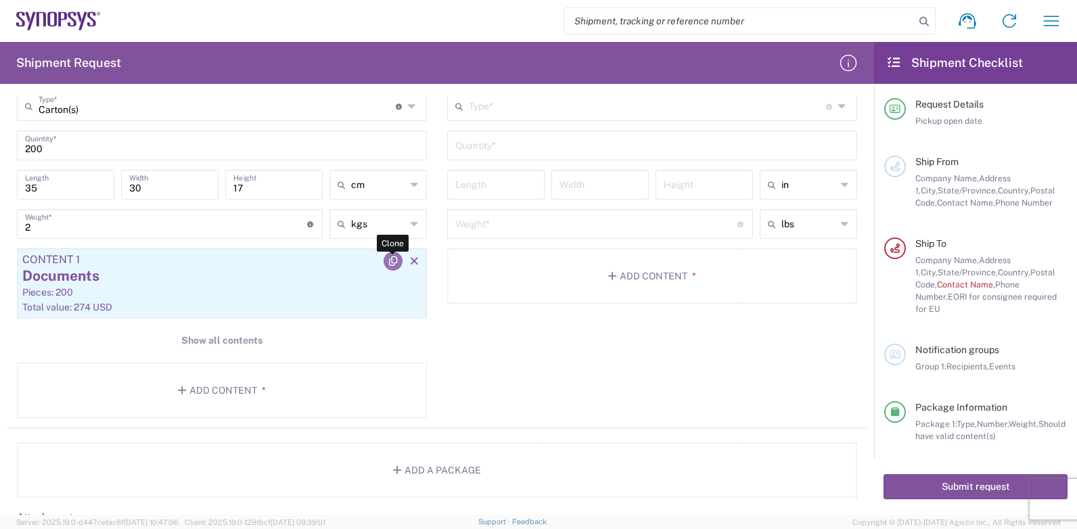
click at [387, 259] on icon "button" at bounding box center [393, 260] width 12 height 9
click at [409, 260] on icon "button" at bounding box center [415, 260] width 12 height 9
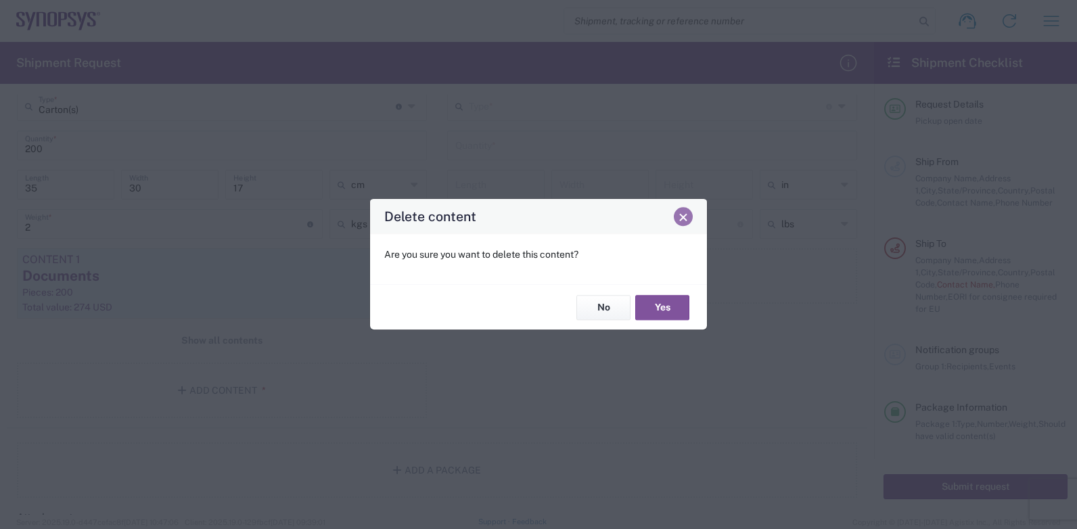
click at [682, 219] on span "Close" at bounding box center [683, 216] width 9 height 9
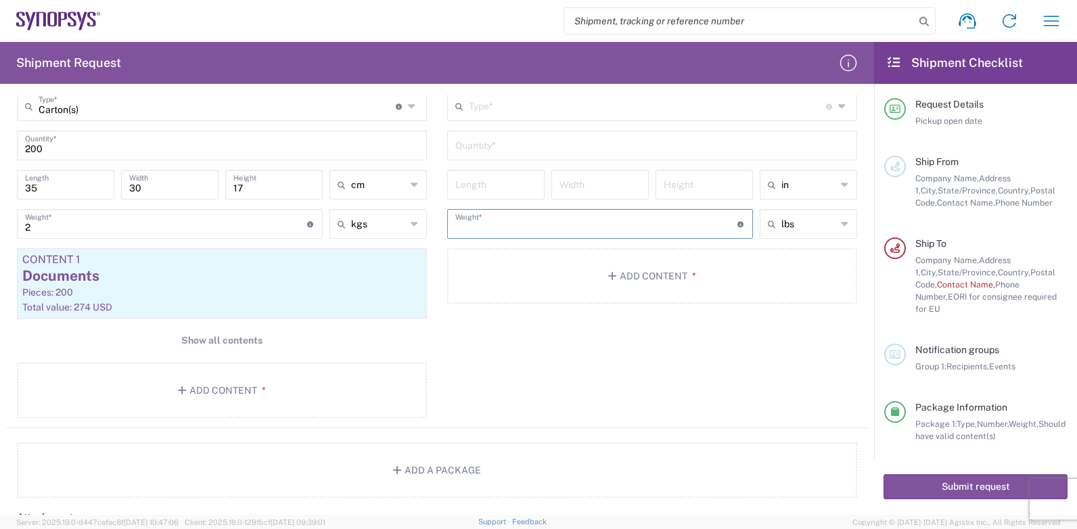
click at [682, 219] on input "number" at bounding box center [596, 223] width 282 height 24
click at [217, 386] on button "Add Content *" at bounding box center [222, 390] width 410 height 55
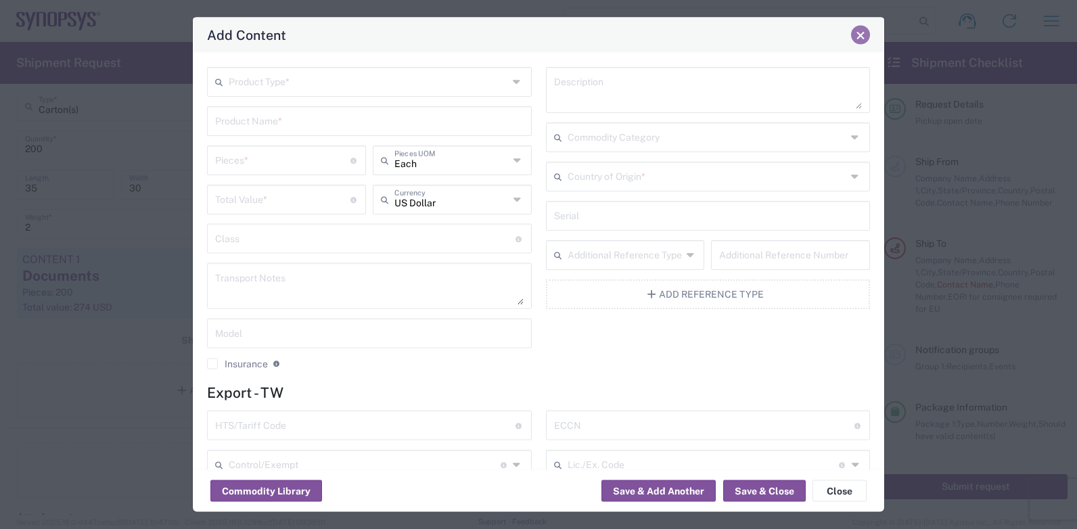
click at [864, 33] on span "Close" at bounding box center [860, 34] width 9 height 9
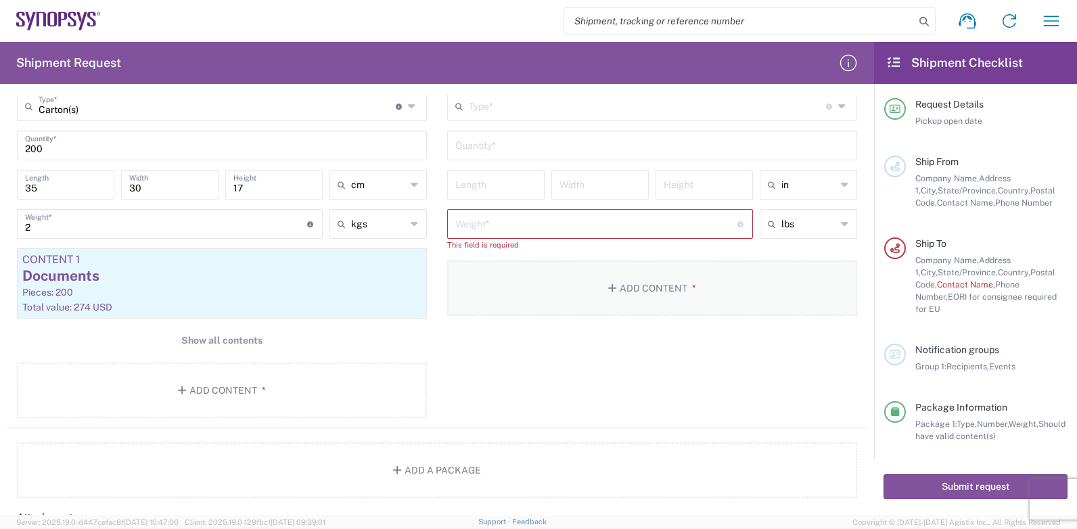
click at [599, 281] on button "Add Content *" at bounding box center [652, 287] width 410 height 55
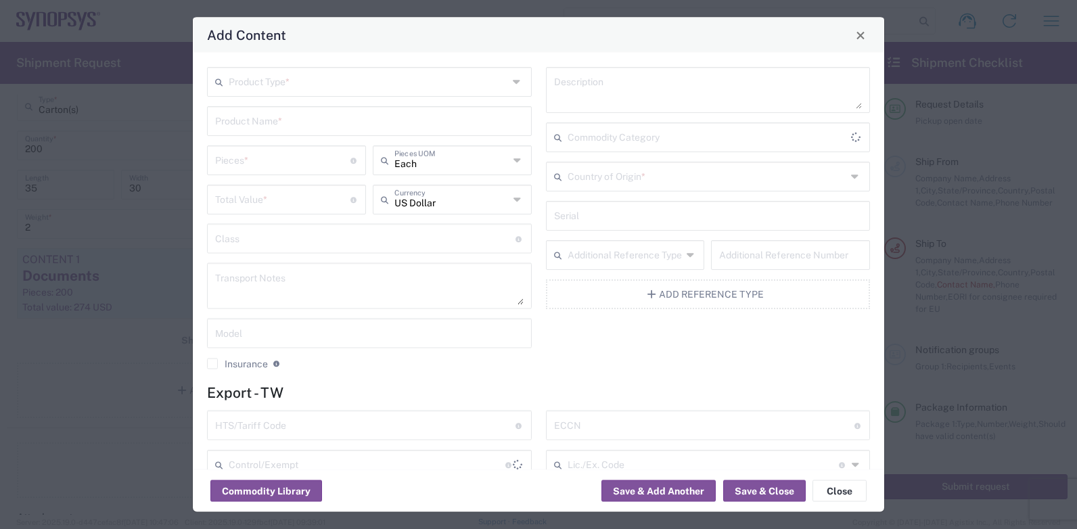
click at [624, 281] on button "Add Reference Type" at bounding box center [708, 294] width 325 height 30
click at [854, 36] on button "Close" at bounding box center [860, 35] width 19 height 19
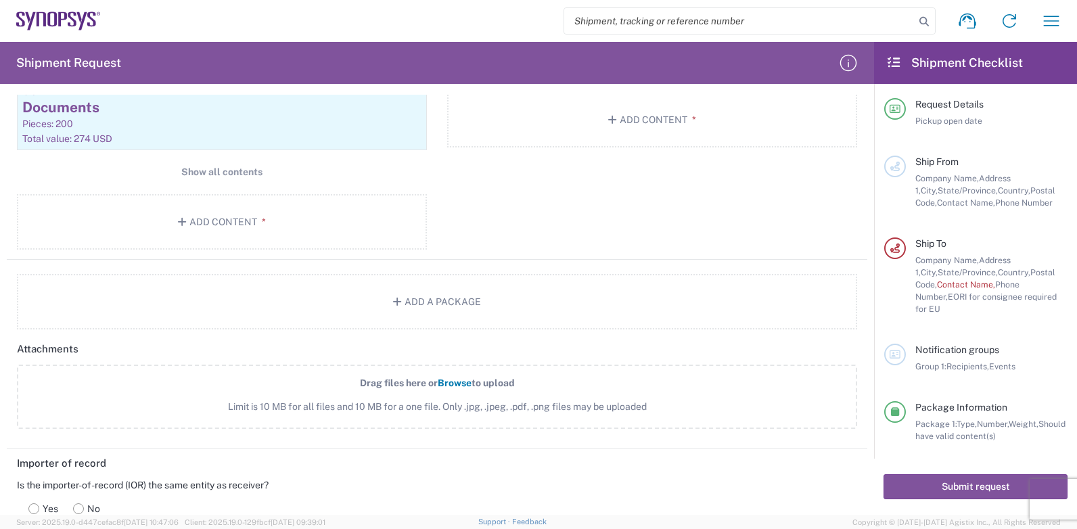
scroll to position [1353, 0]
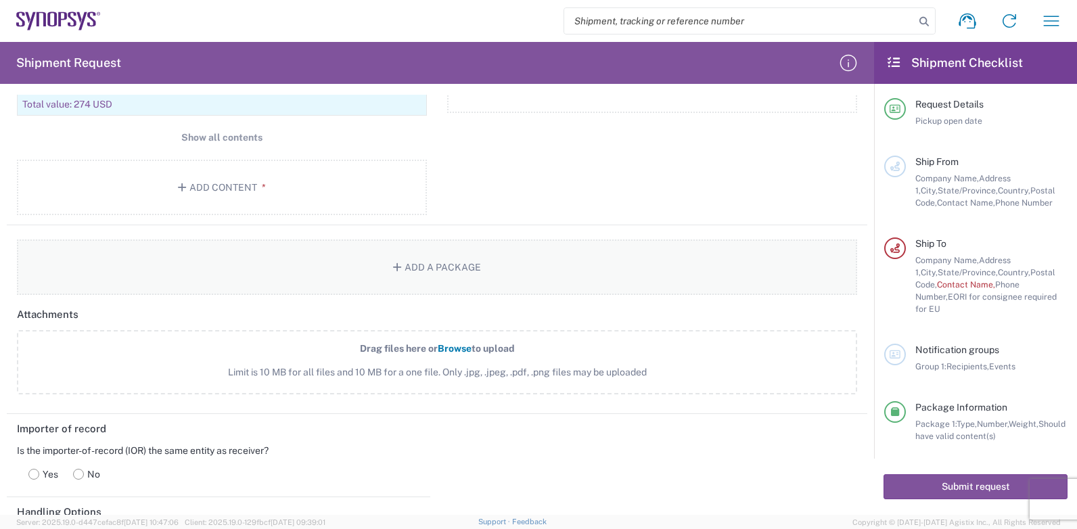
click at [440, 269] on button "Add a Package" at bounding box center [437, 266] width 840 height 55
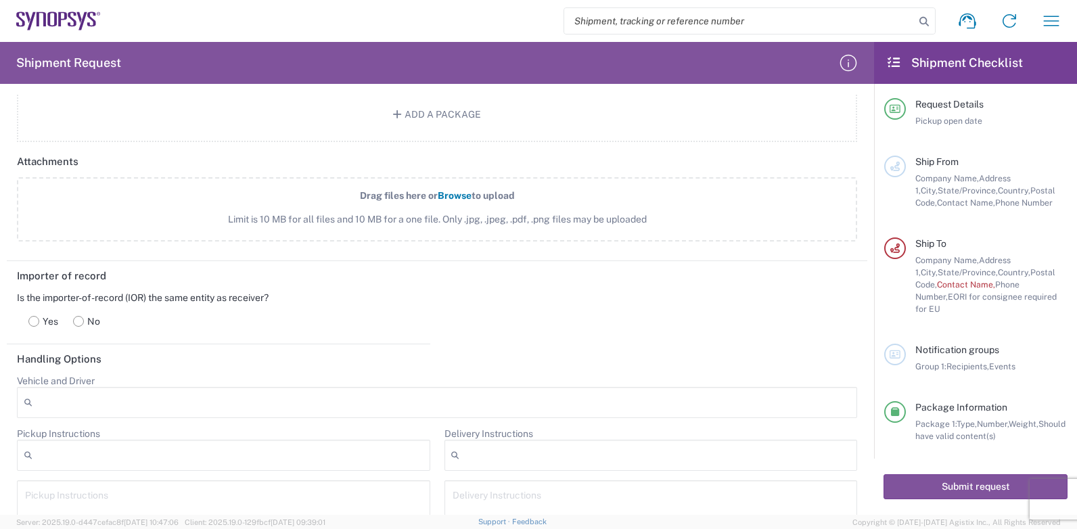
scroll to position [1759, 0]
click at [421, 194] on span "Drag files here or" at bounding box center [399, 194] width 78 height 11
click at [0, 0] on input "Drag files here or Browse to upload Limit is 10 MB for all files and 10 MB for …" at bounding box center [0, 0] width 0 height 0
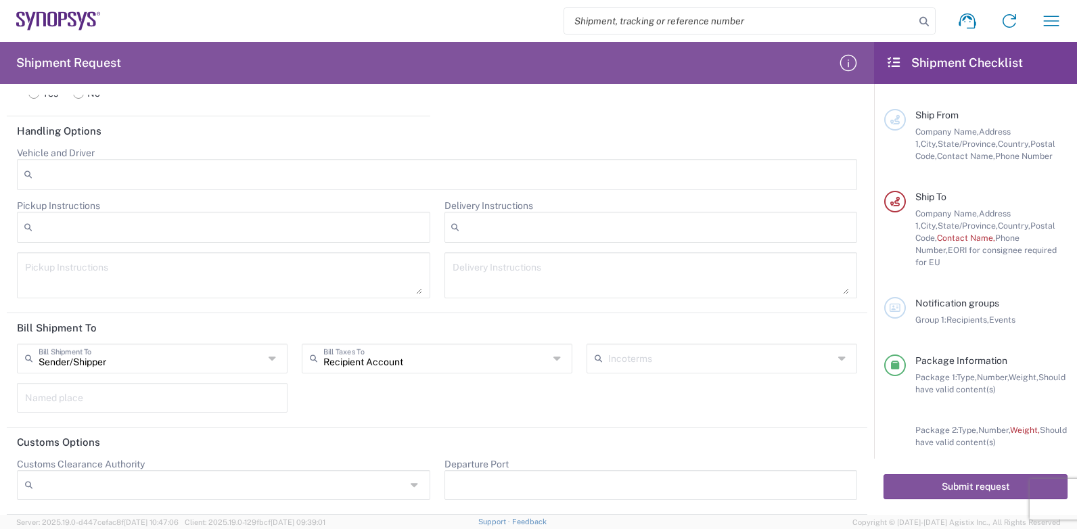
scroll to position [177, 0]
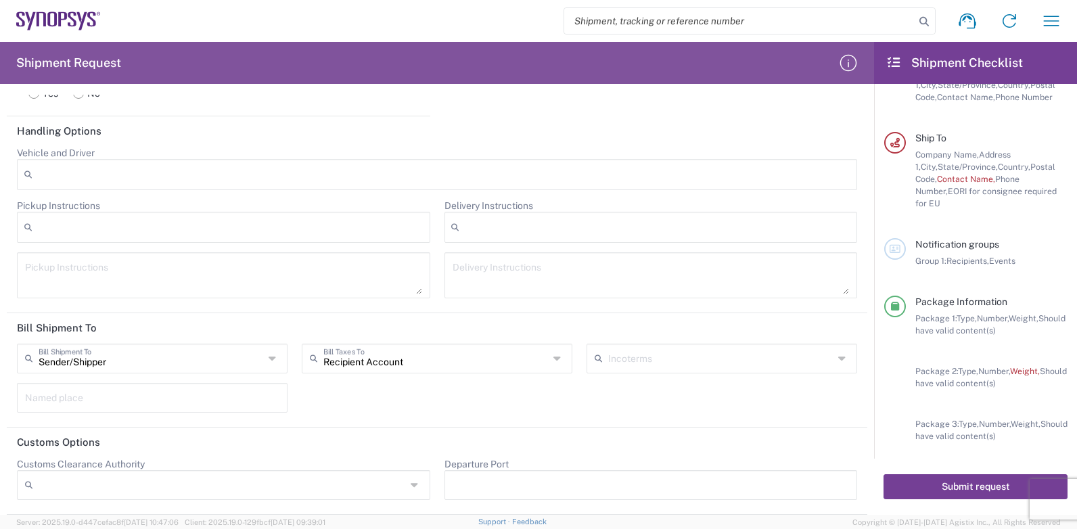
click at [961, 483] on button "Submit request" at bounding box center [976, 486] width 184 height 25
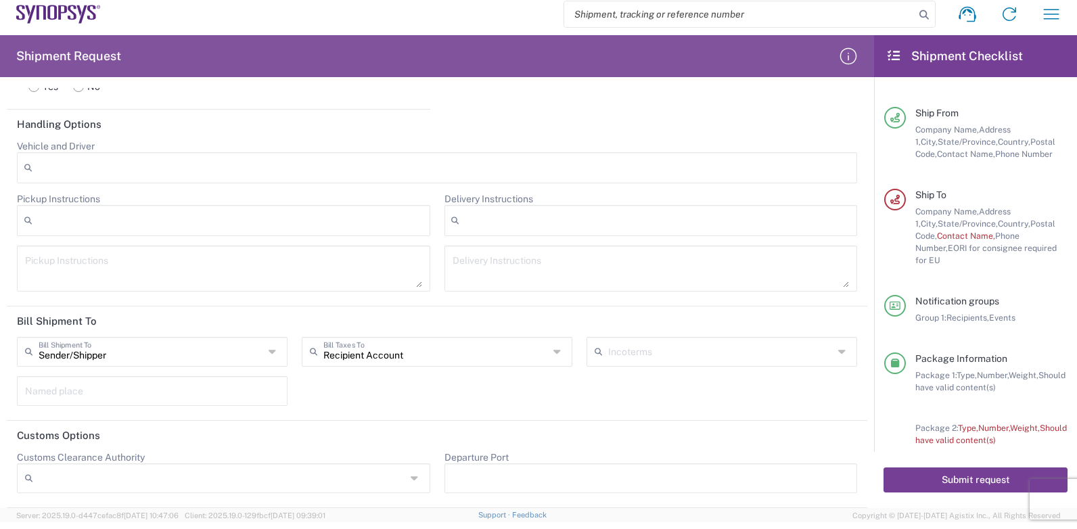
scroll to position [70, 0]
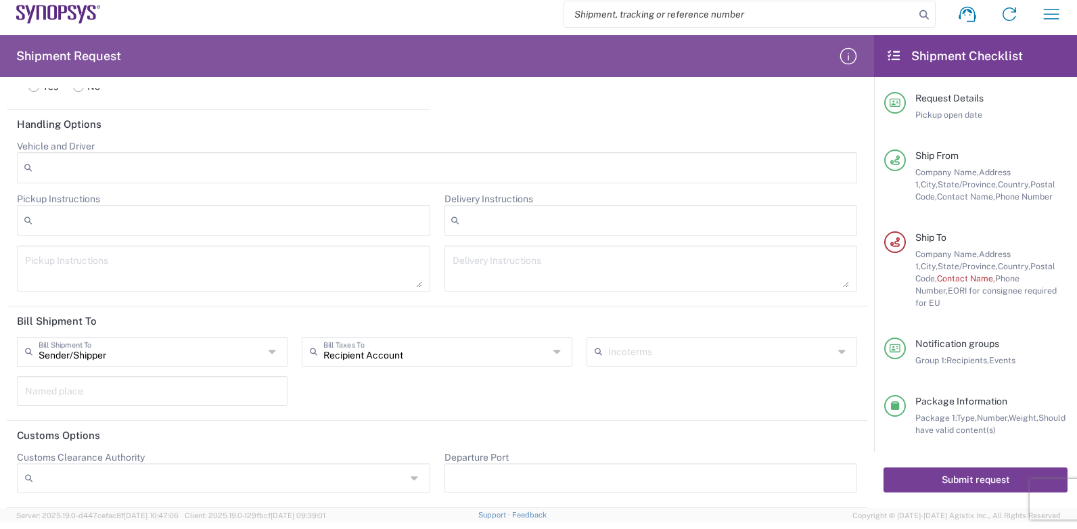
click at [976, 482] on button "Submit request" at bounding box center [976, 479] width 184 height 25
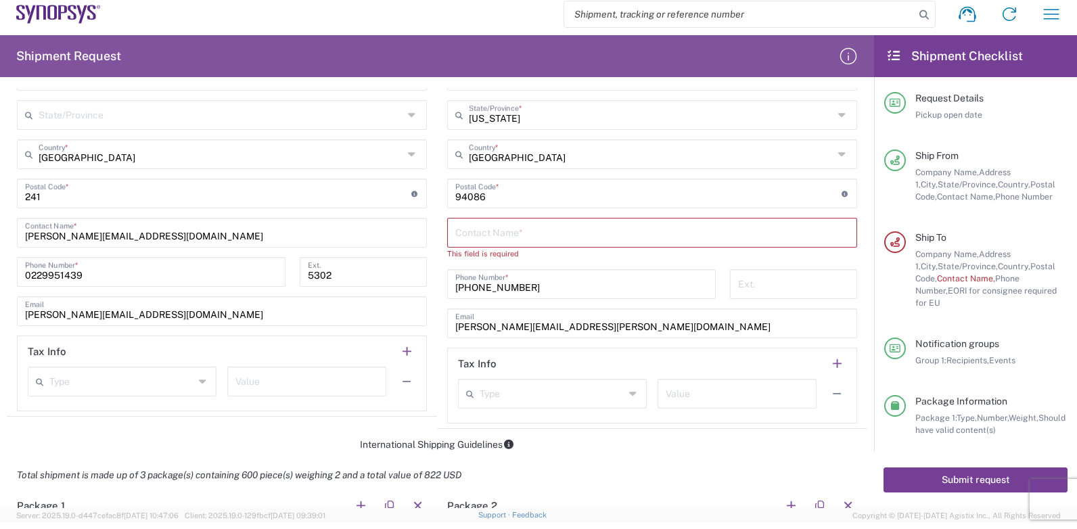
scroll to position [744, 0]
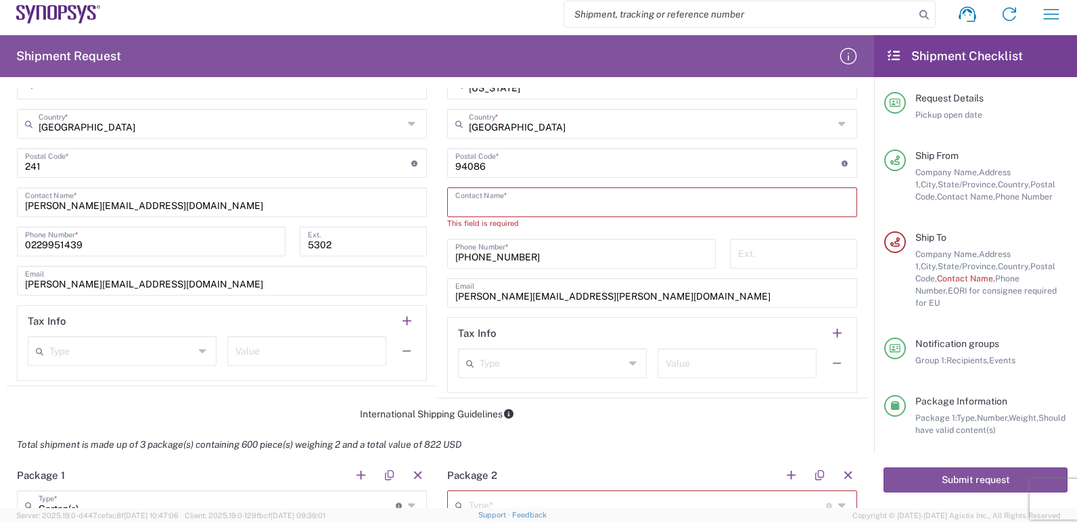
click at [461, 196] on input "text" at bounding box center [652, 201] width 394 height 24
drag, startPoint x: 599, startPoint y: 298, endPoint x: 446, endPoint y: 297, distance: 153.6
click at [447, 297] on div "[PERSON_NAME][EMAIL_ADDRESS][PERSON_NAME][DOMAIN_NAME] Email" at bounding box center [652, 293] width 410 height 30
click at [464, 200] on input "text" at bounding box center [652, 201] width 394 height 24
paste input "[PERSON_NAME][EMAIL_ADDRESS][PERSON_NAME][DOMAIN_NAME]"
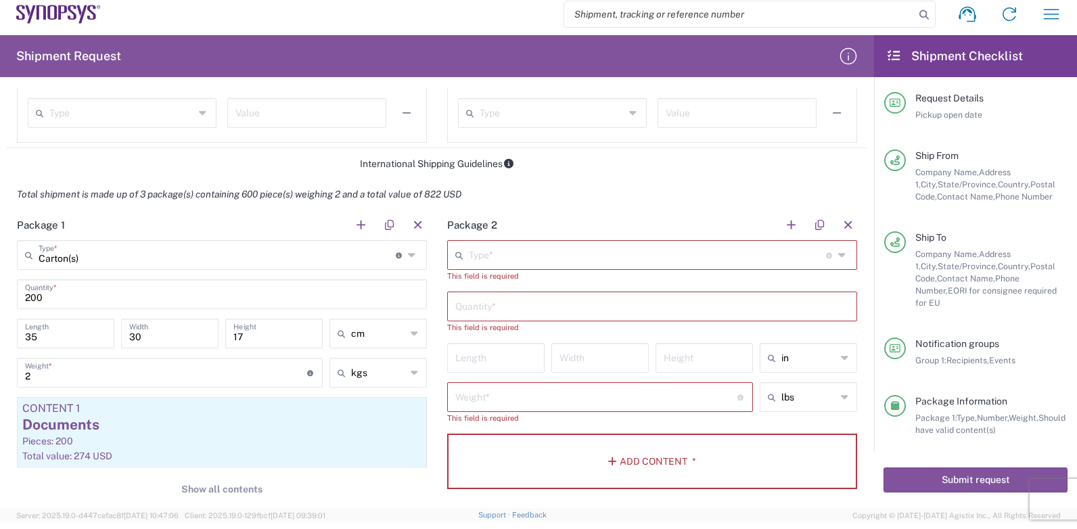
scroll to position [1015, 0]
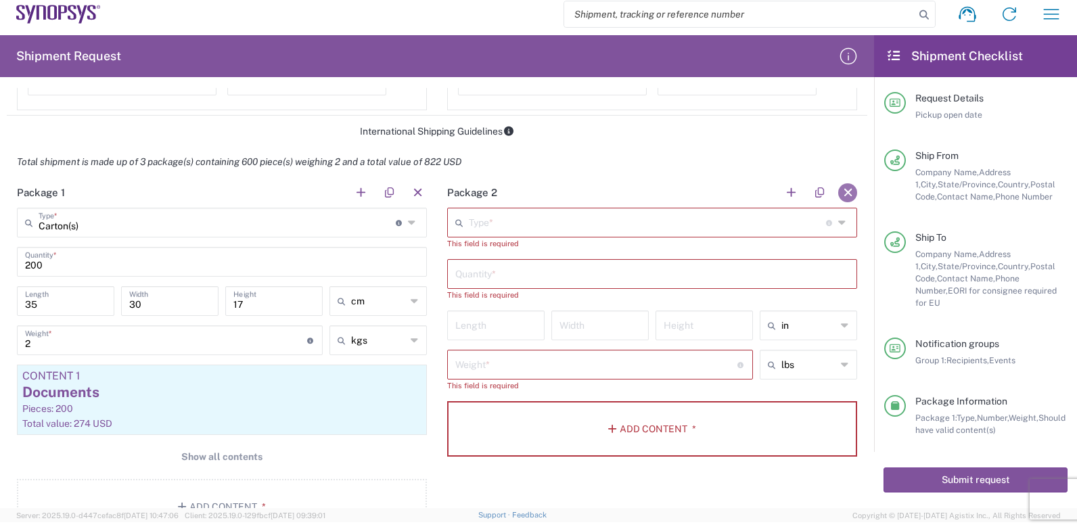
type input "[PERSON_NAME][EMAIL_ADDRESS][PERSON_NAME][DOMAIN_NAME]"
click at [840, 191] on button "button" at bounding box center [847, 192] width 19 height 19
click at [838, 193] on button "button" at bounding box center [847, 192] width 19 height 19
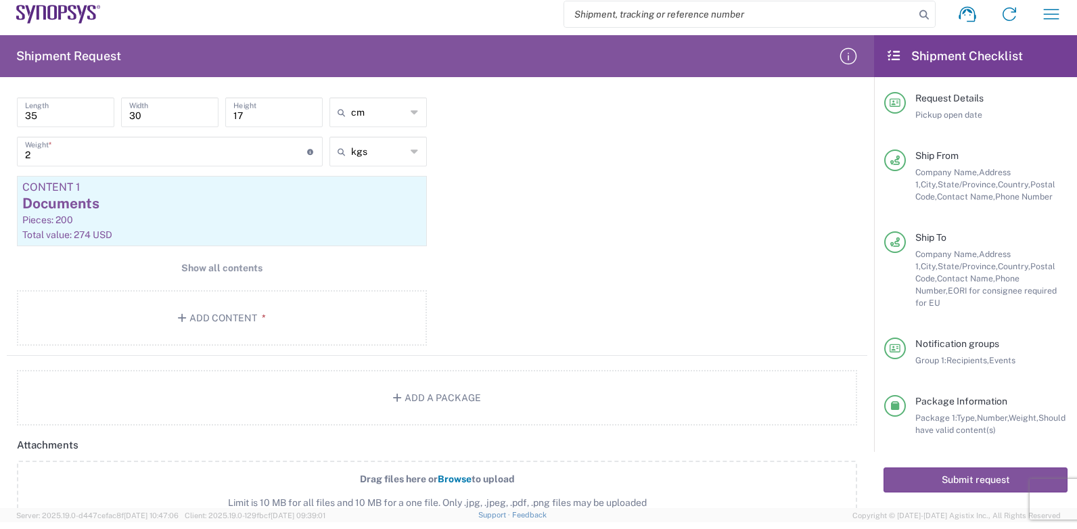
scroll to position [1218, 0]
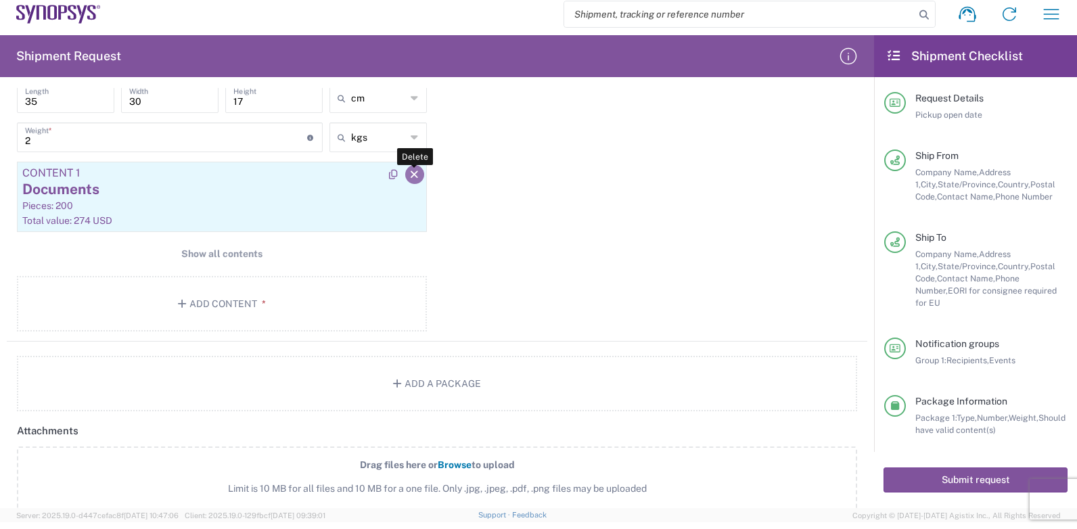
click at [409, 171] on icon "button" at bounding box center [415, 174] width 12 height 9
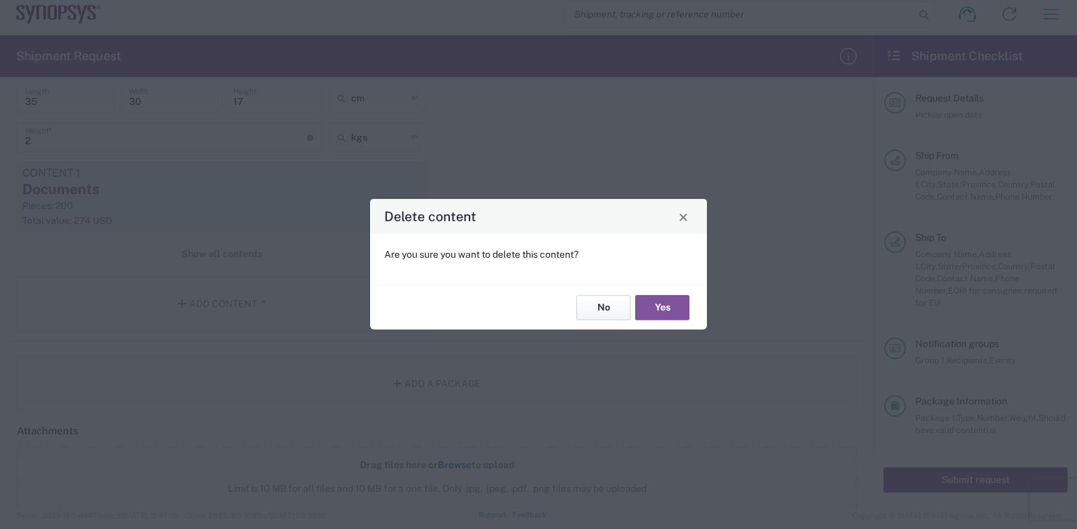
click at [605, 309] on button "No" at bounding box center [603, 307] width 54 height 25
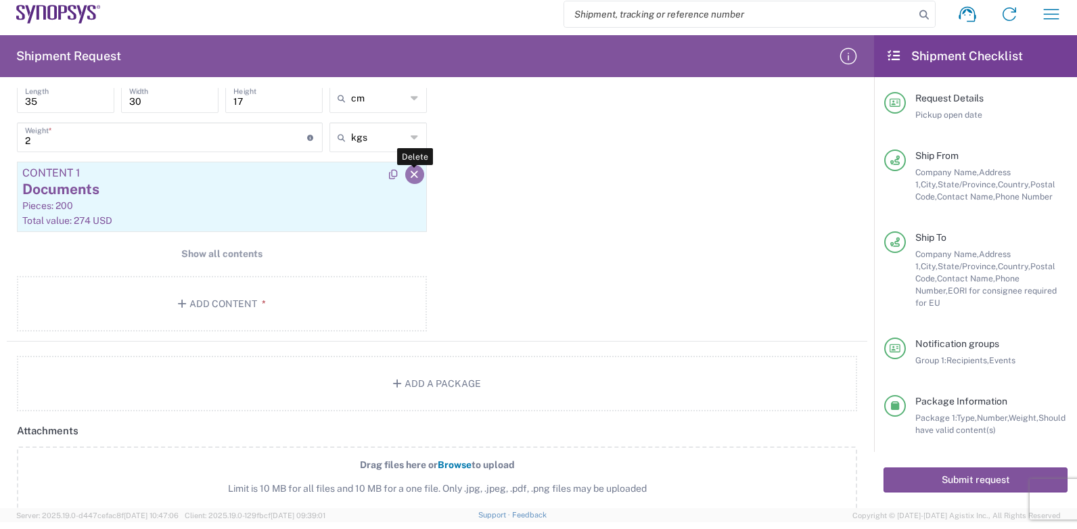
click at [410, 172] on icon "button" at bounding box center [415, 174] width 12 height 9
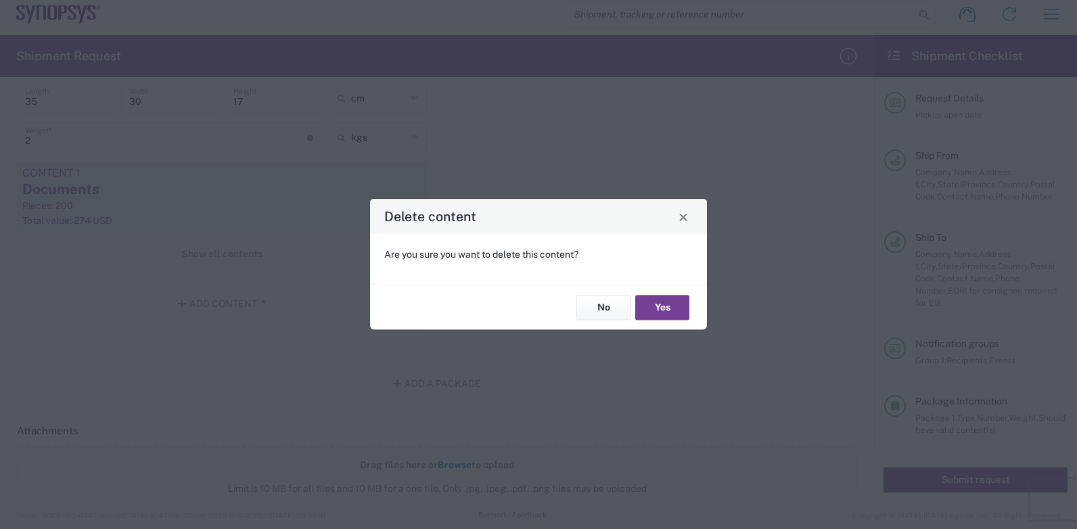
click at [661, 307] on button "Yes" at bounding box center [662, 307] width 54 height 25
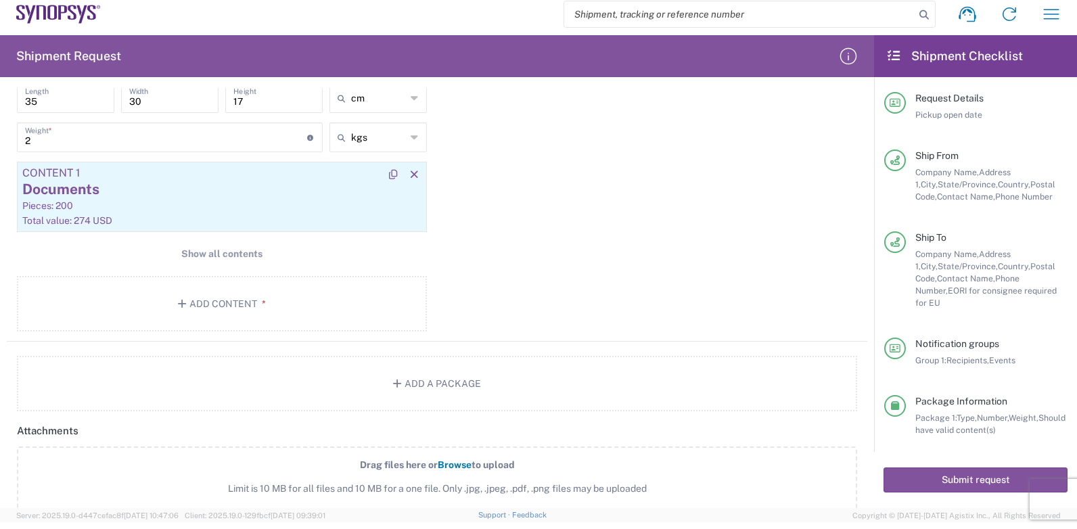
click at [95, 189] on div "Documents" at bounding box center [221, 189] width 399 height 20
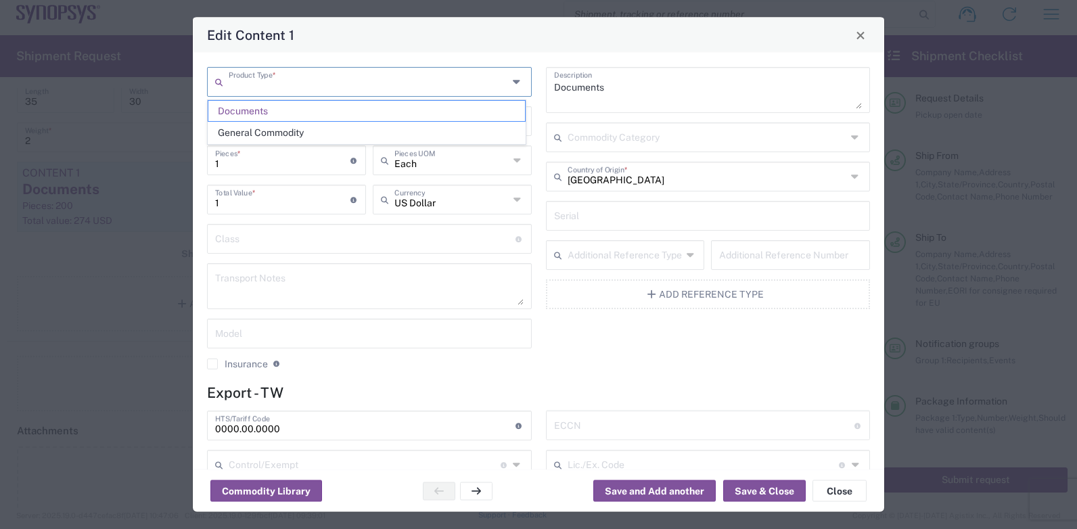
drag, startPoint x: 290, startPoint y: 85, endPoint x: 241, endPoint y: 83, distance: 49.4
click at [226, 83] on div "Product Type *" at bounding box center [369, 82] width 325 height 30
click at [513, 85] on icon at bounding box center [518, 82] width 11 height 22
click at [228, 131] on span "General Commodity" at bounding box center [366, 132] width 317 height 21
type input "General Commodity"
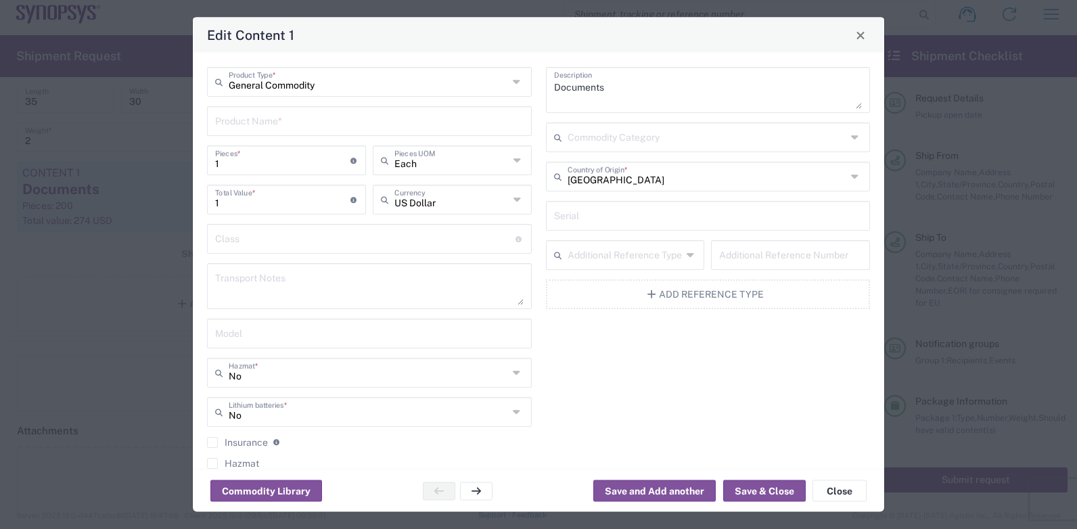
type input "General Commodity"
drag, startPoint x: 322, startPoint y: 85, endPoint x: 220, endPoint y: 84, distance: 102.2
click at [220, 84] on div "General Commodity Product Type *" at bounding box center [369, 82] width 325 height 30
drag, startPoint x: 620, startPoint y: 91, endPoint x: 509, endPoint y: 79, distance: 112.2
click at [509, 79] on div "General Commodity Product Type * Product Name * 1 Pieces * Number of pieces ins…" at bounding box center [538, 283] width 677 height 432
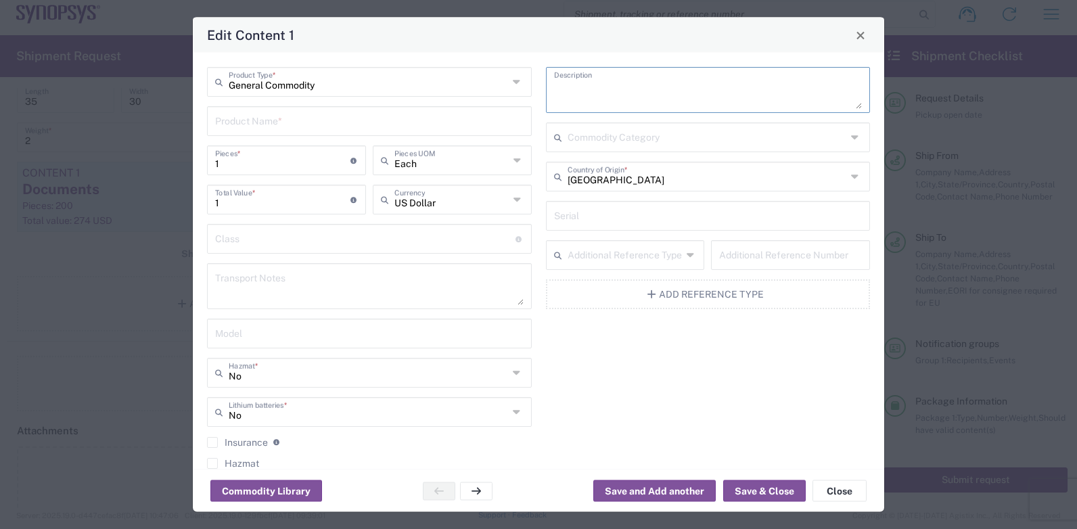
paste textarea "METAL PARTS FOR COMPUTER PRODUCTS"
type textarea "METAL PARTS FOR COMPUTER PRODUCTS"
drag, startPoint x: 245, startPoint y: 168, endPoint x: 261, endPoint y: 165, distance: 16.6
click at [245, 168] on input "1" at bounding box center [282, 159] width 135 height 24
type input "2"
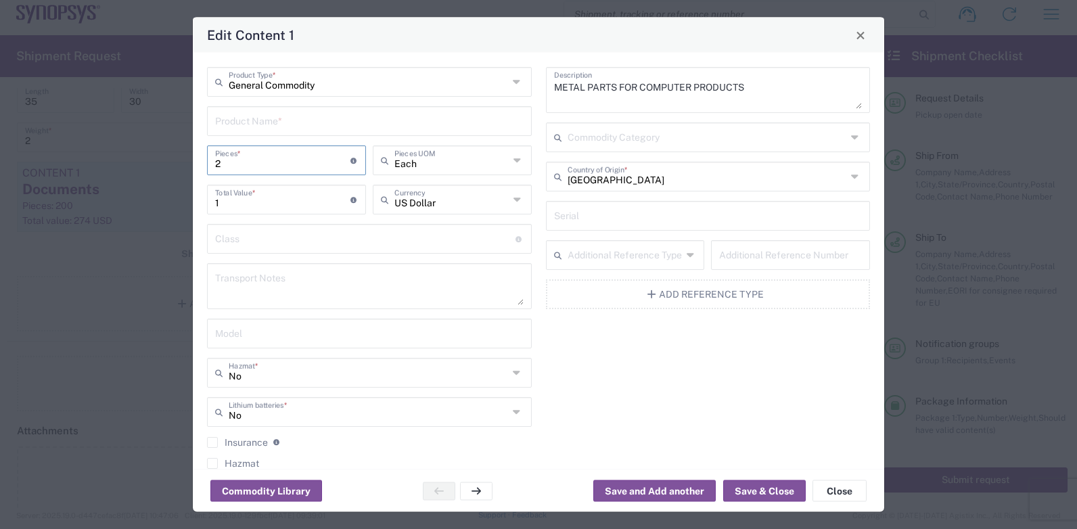
type input "2"
type input "20"
type input "200"
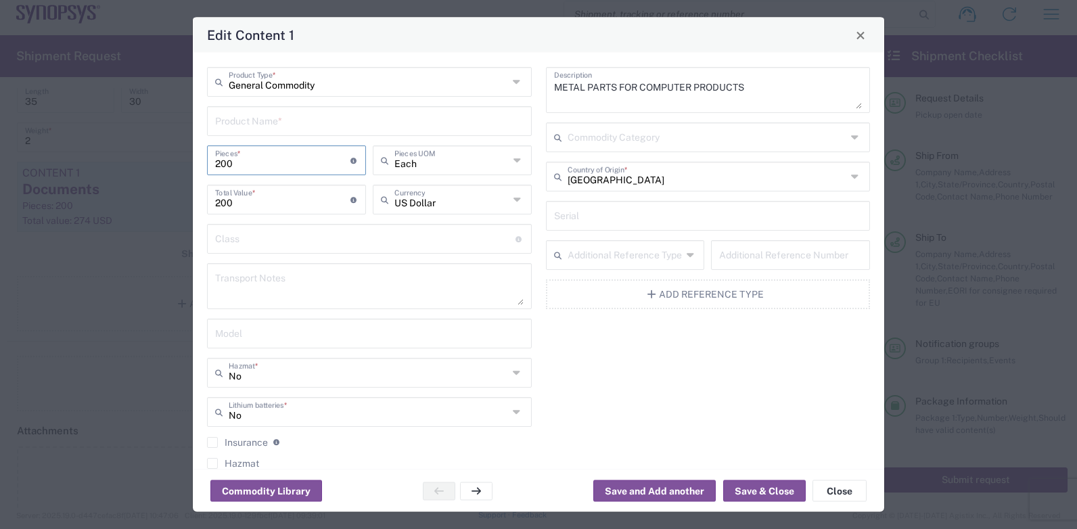
type input "200"
click at [244, 205] on input "200" at bounding box center [282, 199] width 135 height 24
type input "2"
type input "274"
click at [760, 487] on button "Save & Close" at bounding box center [764, 491] width 83 height 22
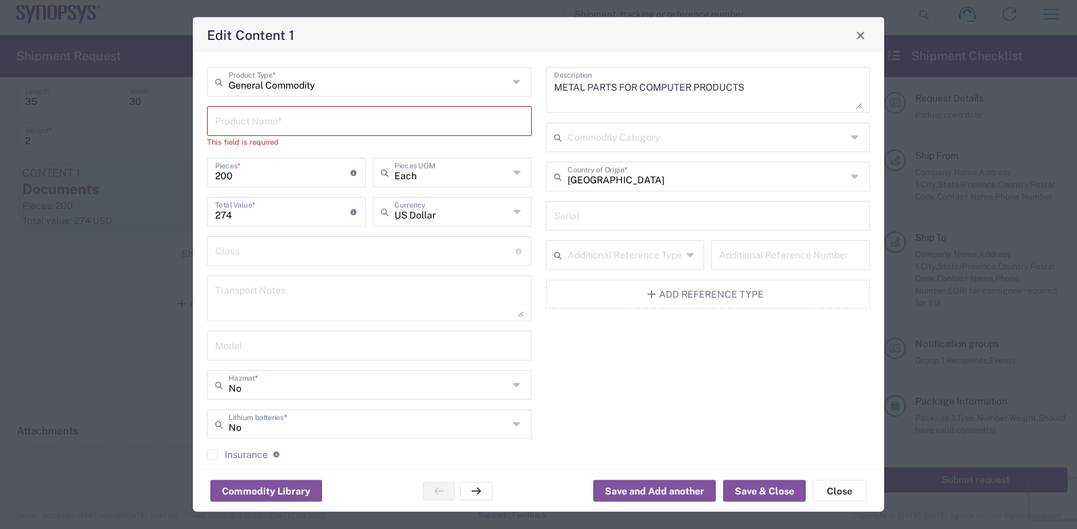
click at [259, 118] on input "text" at bounding box center [369, 120] width 308 height 24
paste input "MTL-001042"
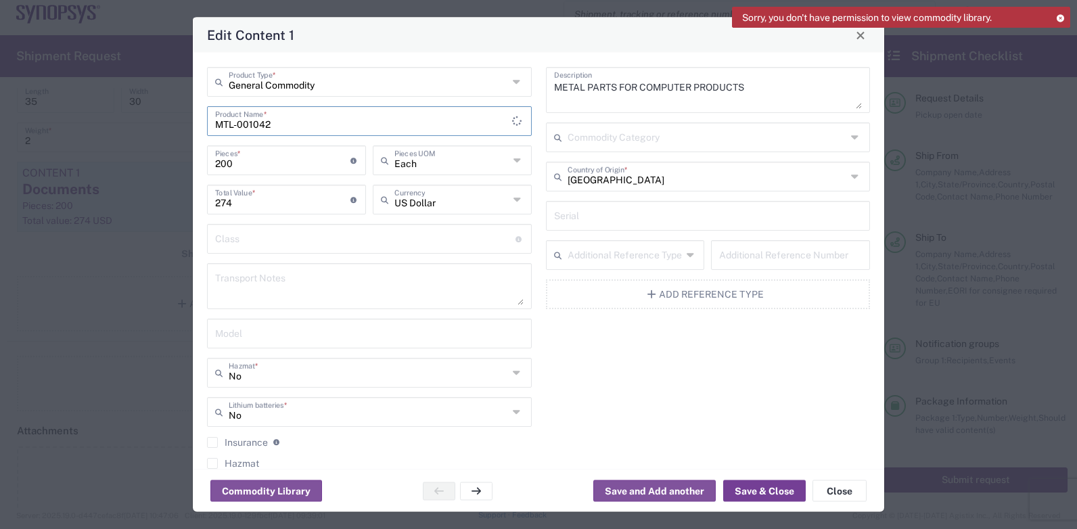
type input "MTL-001042"
click at [777, 490] on button "Save & Close" at bounding box center [764, 491] width 83 height 22
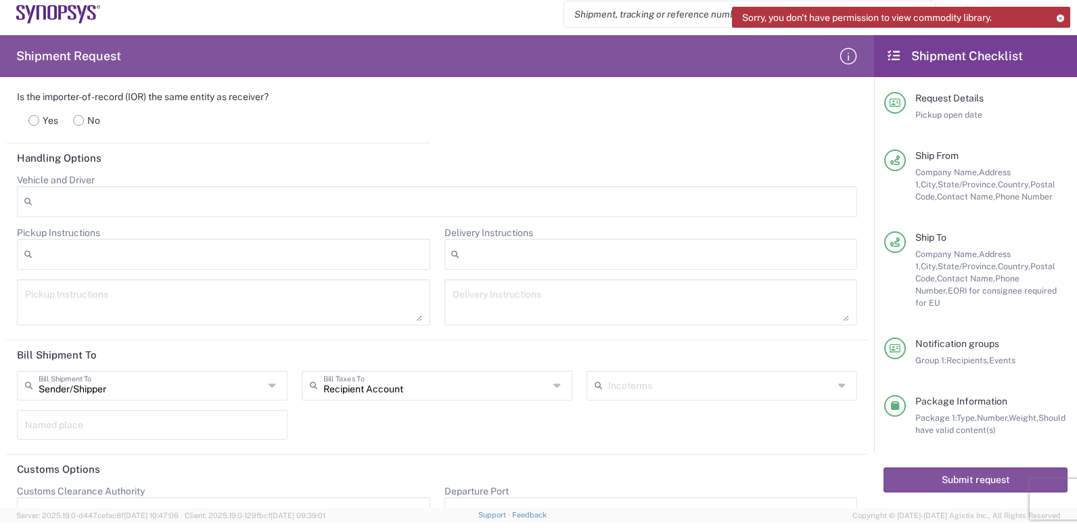
scroll to position [1766, 0]
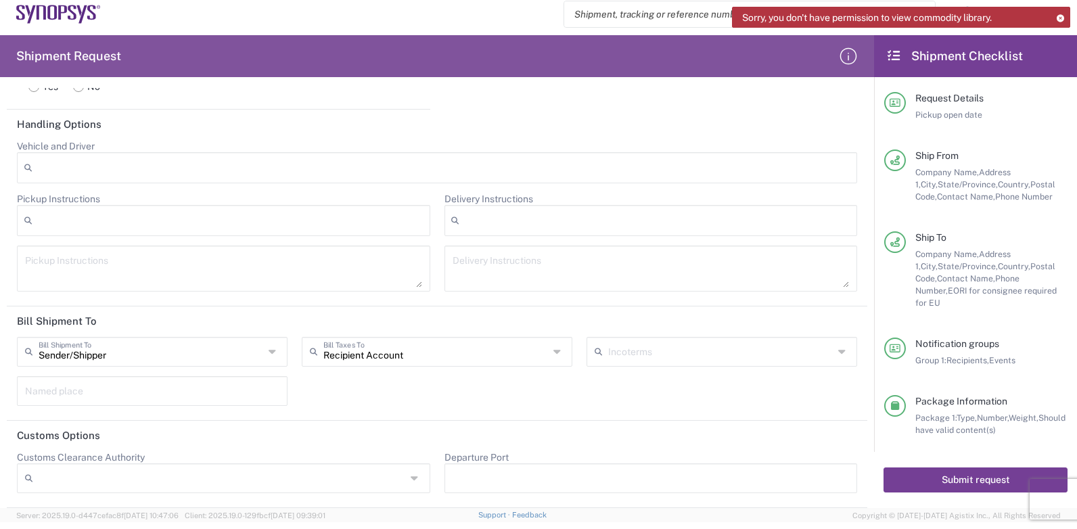
click at [942, 478] on button "Submit request" at bounding box center [976, 479] width 184 height 25
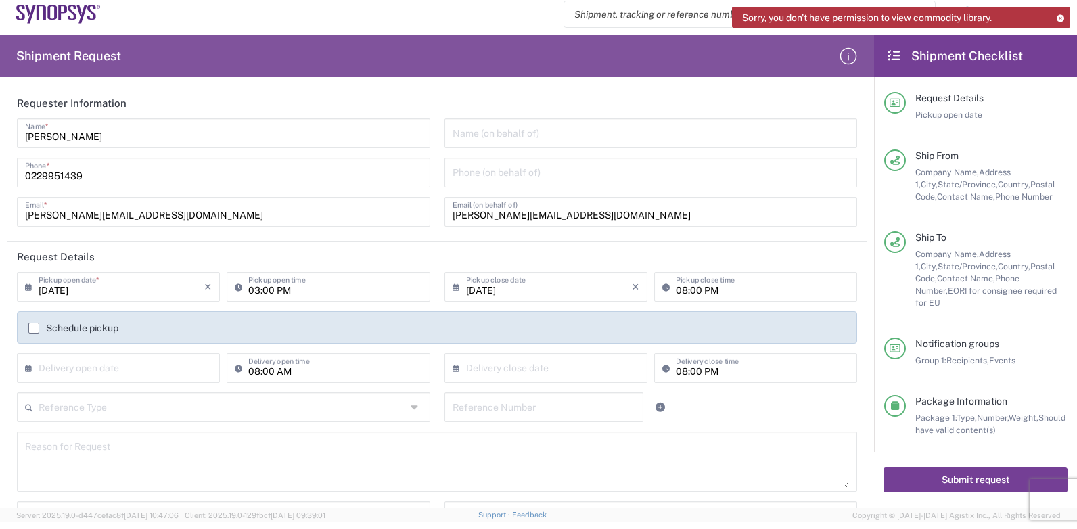
scroll to position [36, 0]
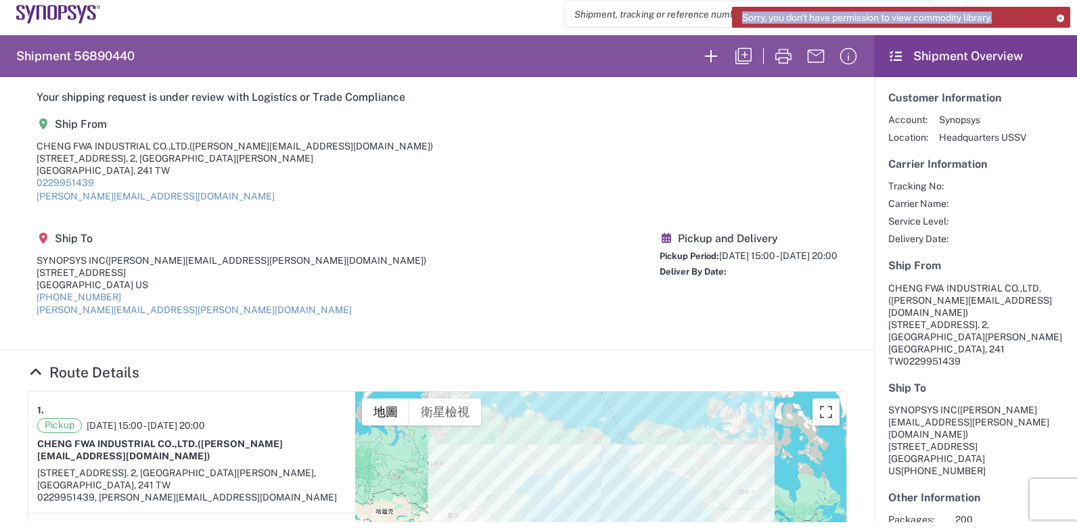
drag, startPoint x: 1007, startPoint y: 20, endPoint x: 748, endPoint y: 20, distance: 259.1
click at [748, 20] on div "Sorry, you don't have permission to view commodity library." at bounding box center [901, 17] width 338 height 21
copy span "orry, you don't have permission to view commodity library."
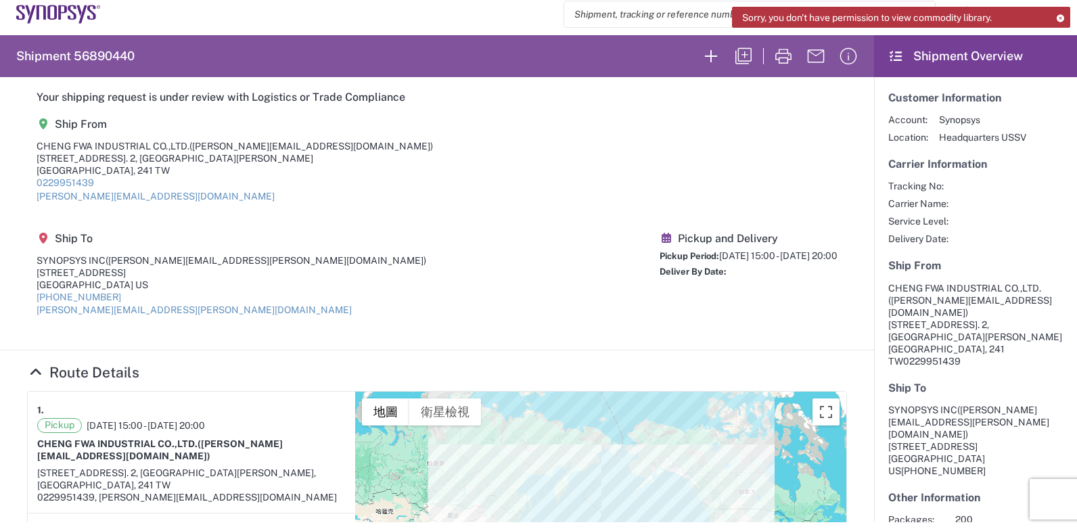
click at [1061, 17] on icon at bounding box center [1059, 17] width 9 height 7
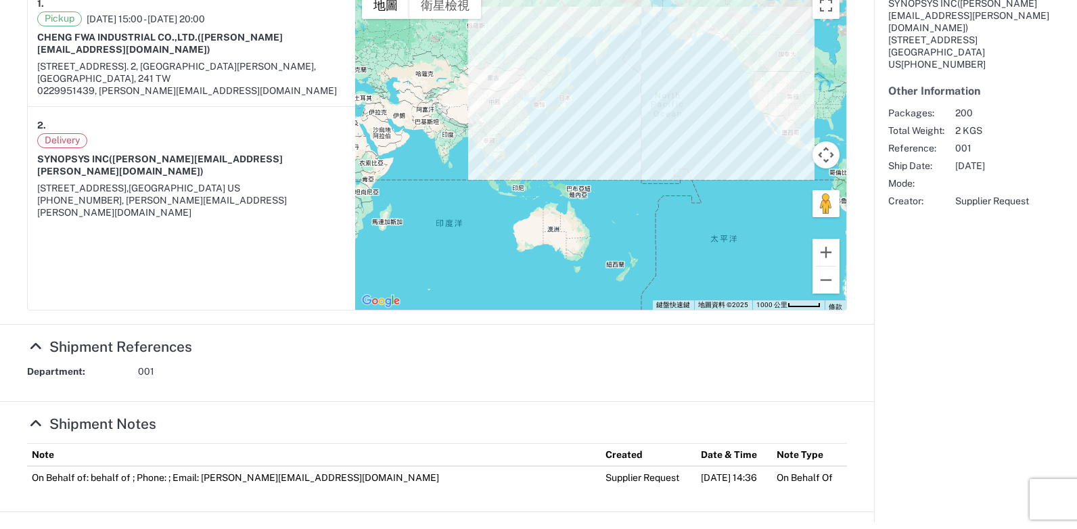
scroll to position [413, 0]
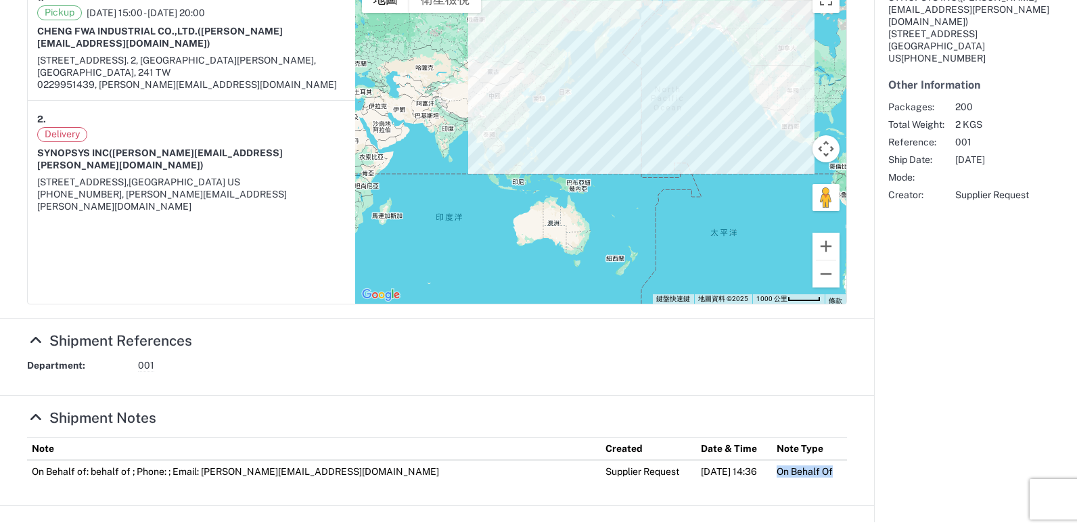
drag, startPoint x: 775, startPoint y: 357, endPoint x: 835, endPoint y: 356, distance: 59.5
click at [835, 460] on td "On Behalf Of" at bounding box center [809, 471] width 75 height 22
drag, startPoint x: 835, startPoint y: 356, endPoint x: 819, endPoint y: 358, distance: 16.4
copy td "On Behalf Of"
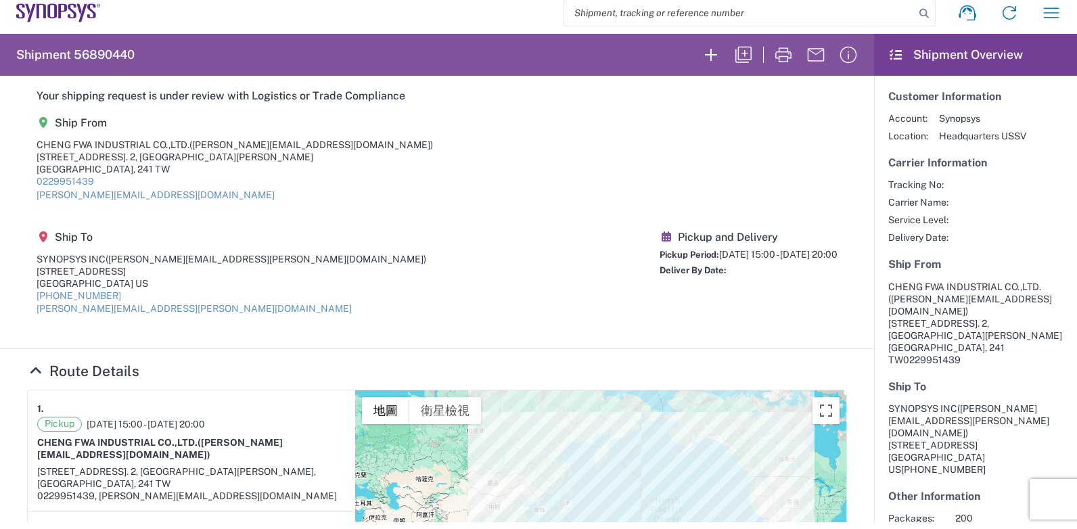
scroll to position [0, 0]
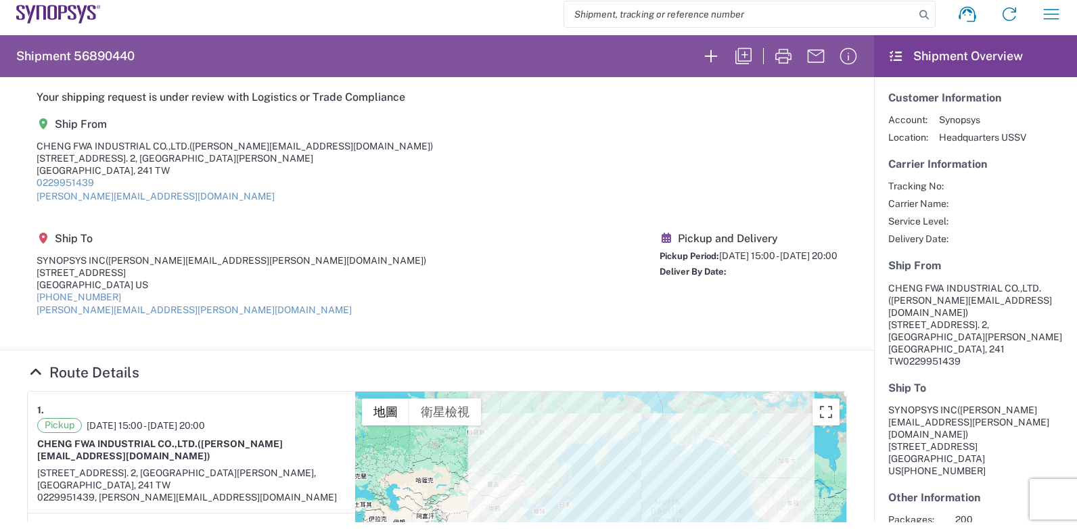
click at [1040, 16] on icon "button" at bounding box center [1051, 14] width 22 height 22
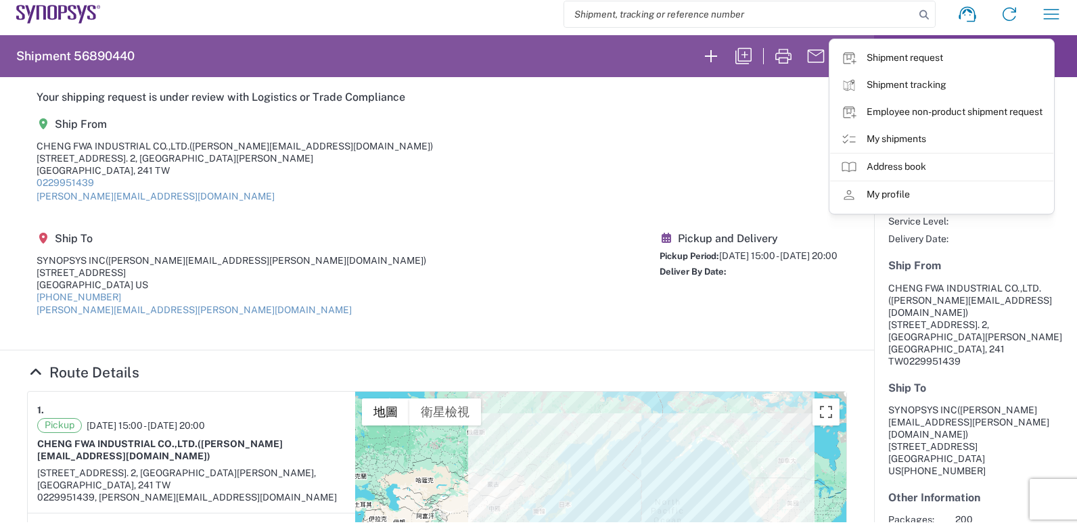
click at [227, 227] on section "Your shipping request is under review with Logistics or Trade Compliance Ship F…" at bounding box center [437, 213] width 874 height 273
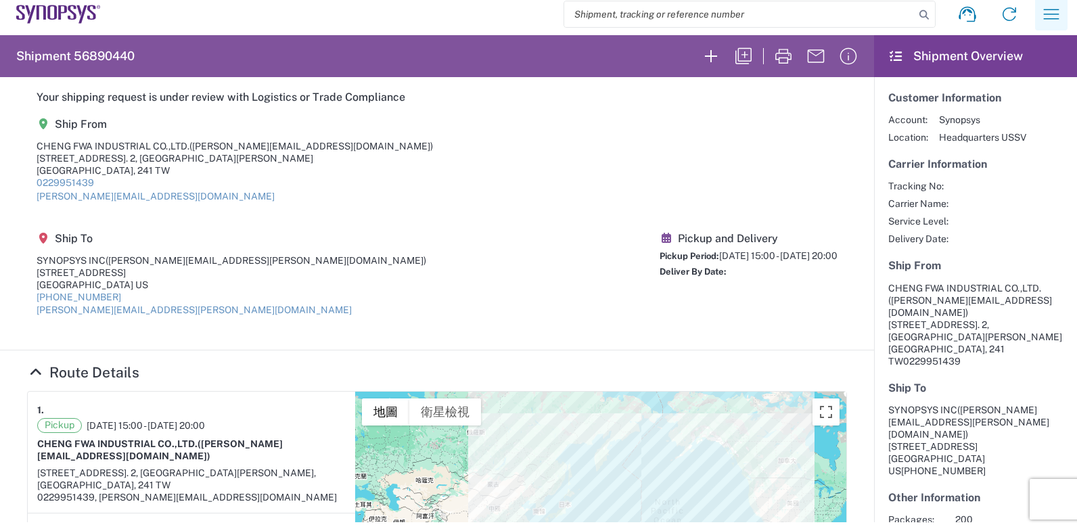
click at [1043, 11] on icon "button" at bounding box center [1051, 14] width 22 height 22
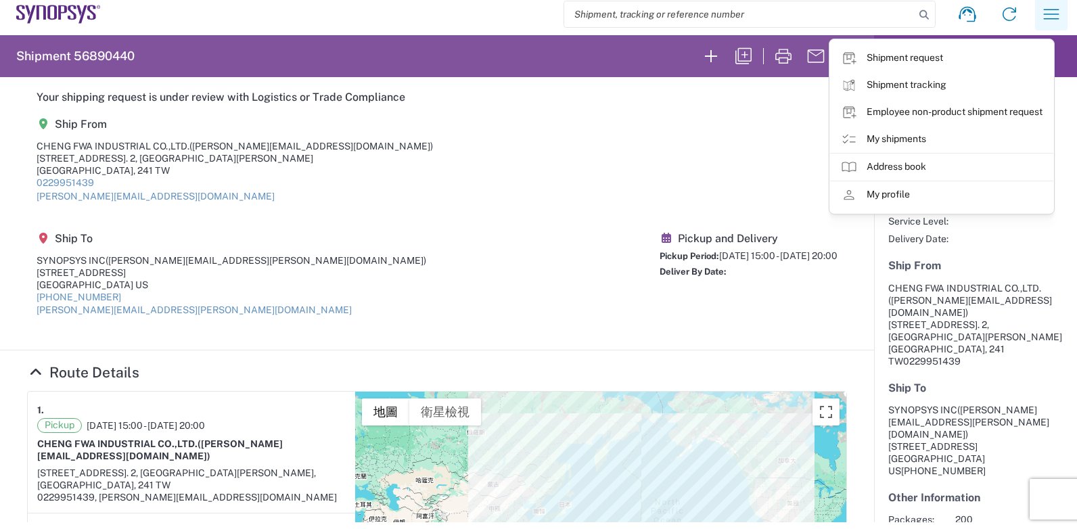
click at [1041, 15] on icon "button" at bounding box center [1051, 14] width 22 height 22
click at [904, 138] on link "My shipments" at bounding box center [941, 139] width 223 height 27
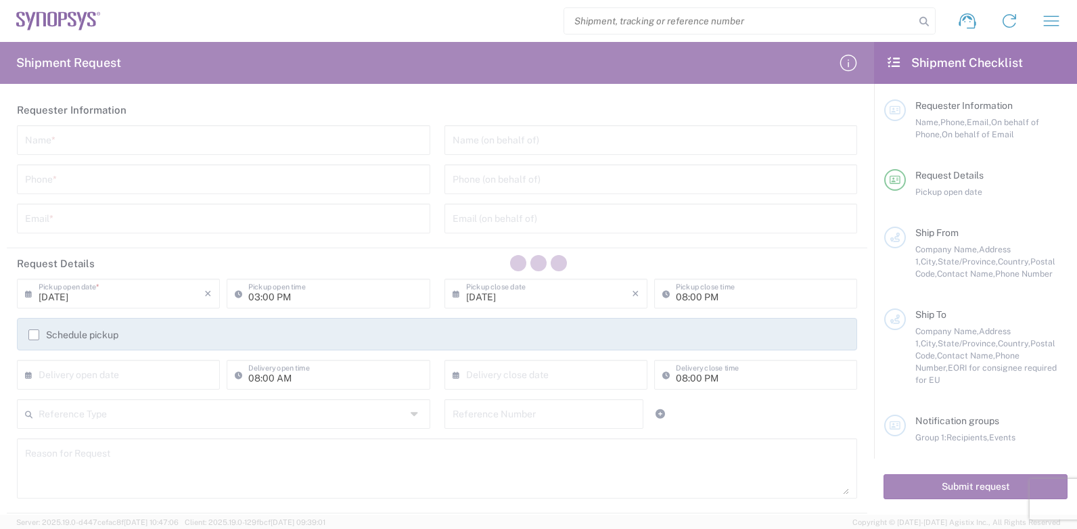
type input "[GEOGRAPHIC_DATA]"
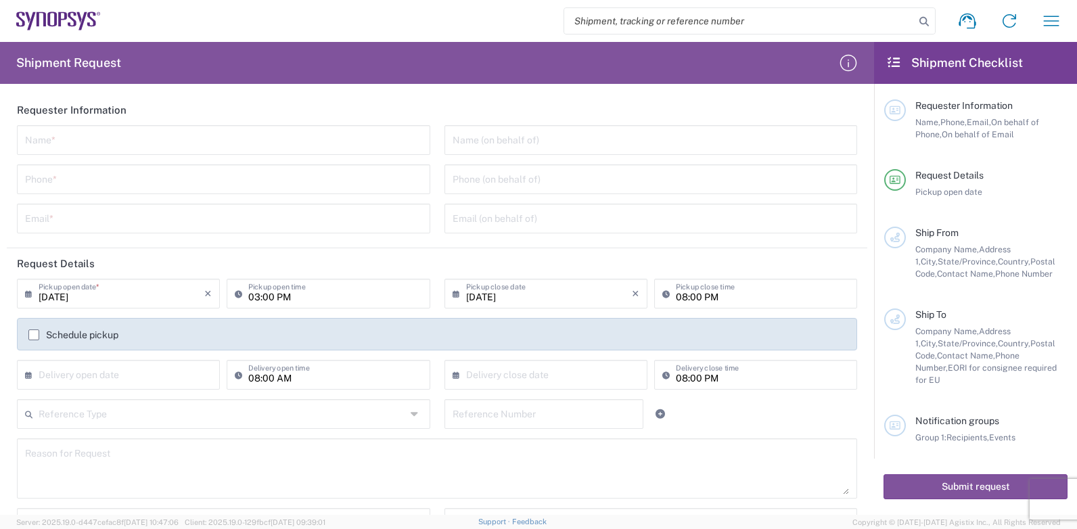
click at [955, 64] on h2 "Shipment Checklist" at bounding box center [954, 63] width 137 height 16
click at [1056, 18] on icon "button" at bounding box center [1051, 21] width 22 height 22
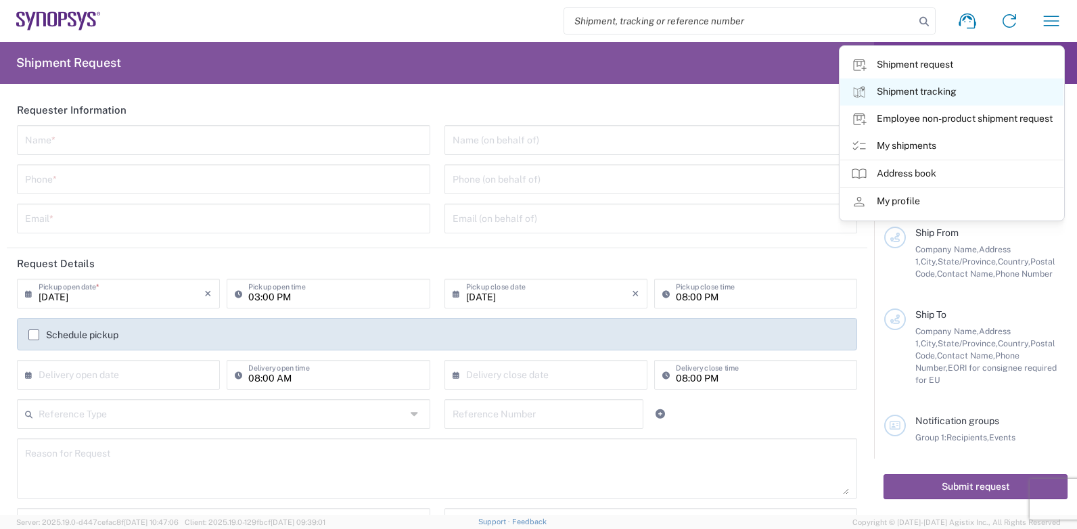
click at [916, 93] on link "Shipment tracking" at bounding box center [951, 91] width 223 height 27
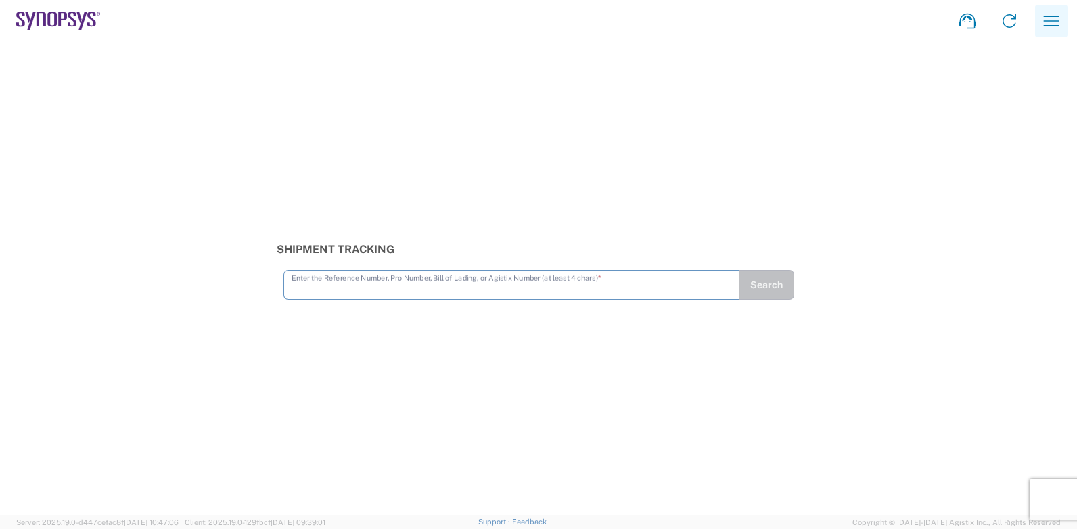
click at [1053, 18] on icon "button" at bounding box center [1051, 21] width 22 height 22
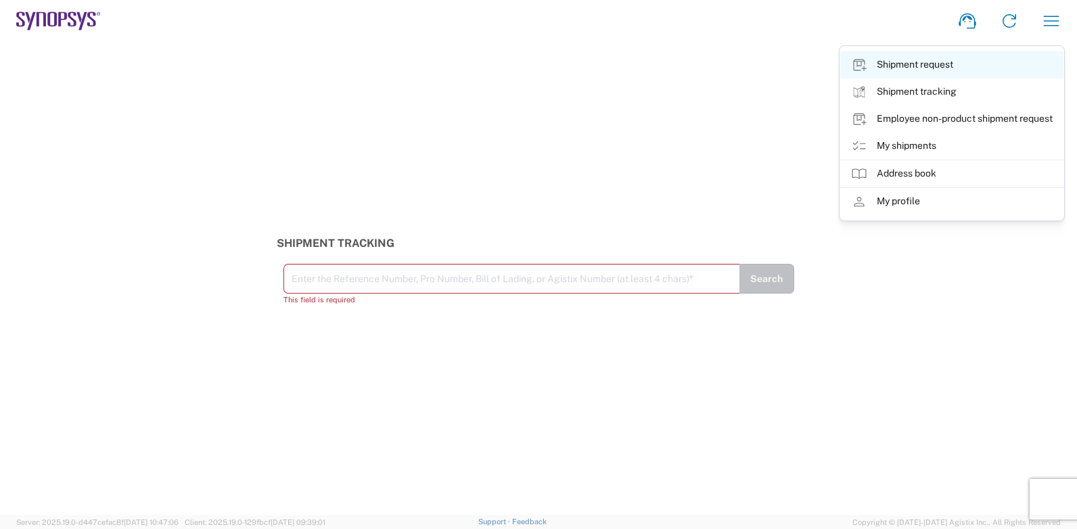
click at [911, 68] on link "Shipment request" at bounding box center [951, 64] width 223 height 27
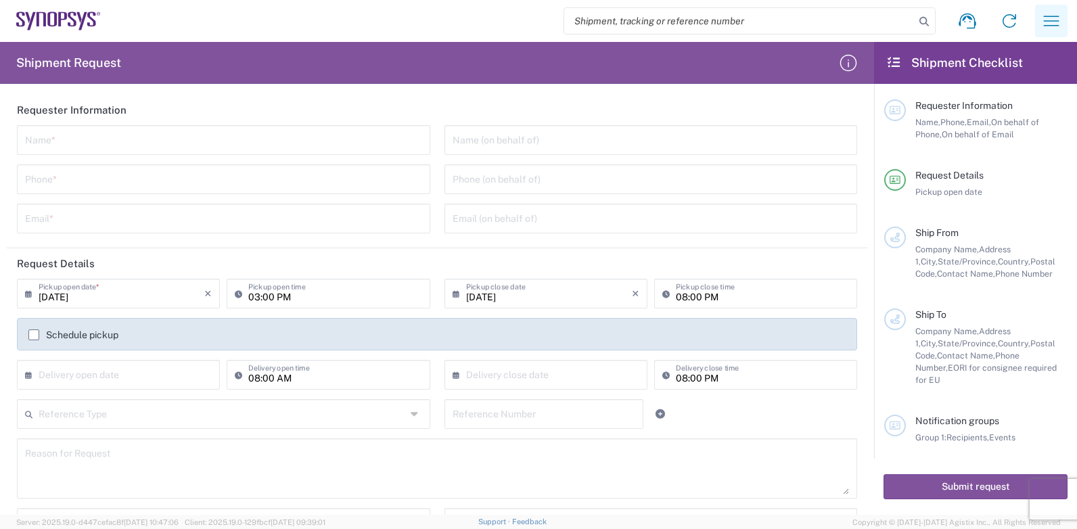
click at [1053, 15] on icon "button" at bounding box center [1051, 21] width 22 height 22
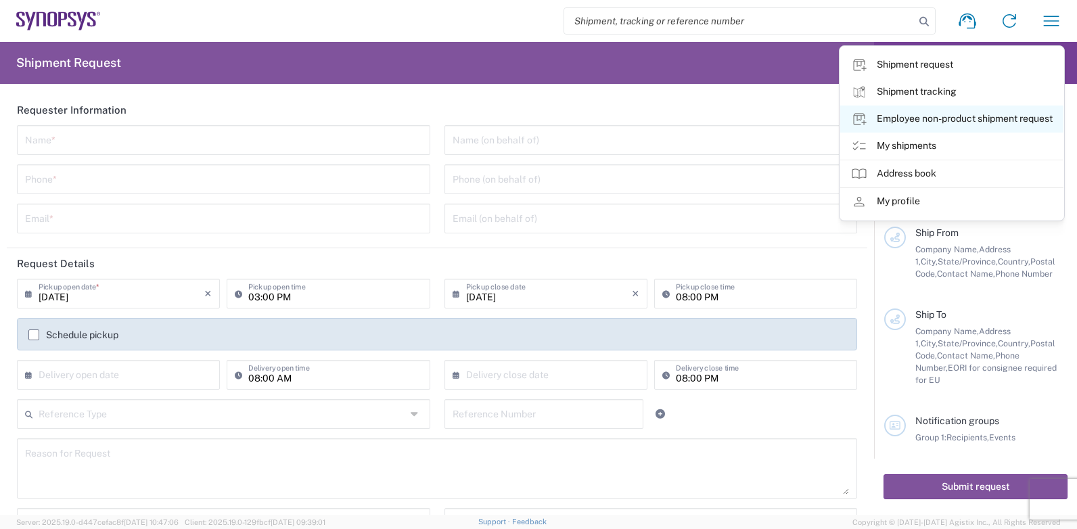
click at [911, 119] on link "Employee non-product shipment request" at bounding box center [951, 119] width 223 height 27
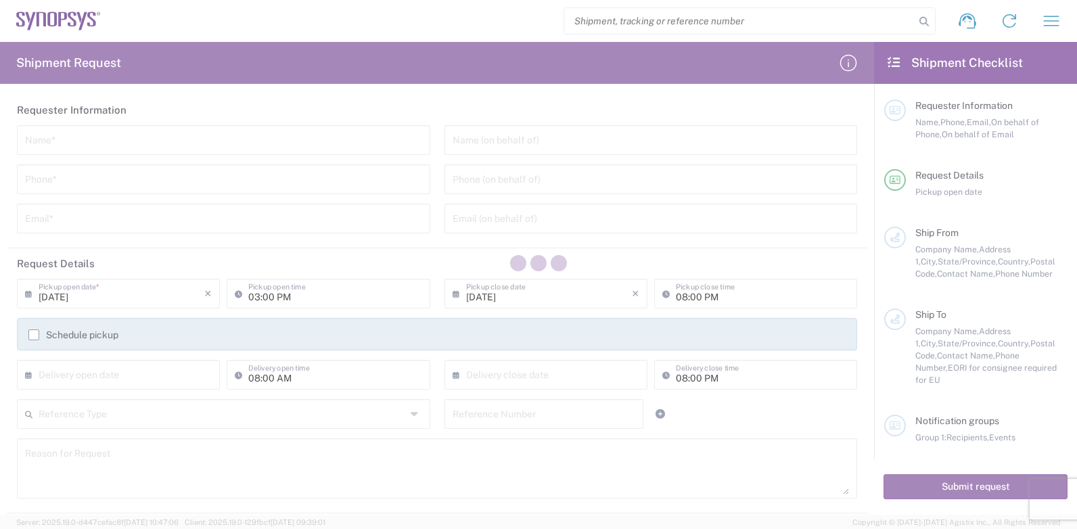
type input "[GEOGRAPHIC_DATA]"
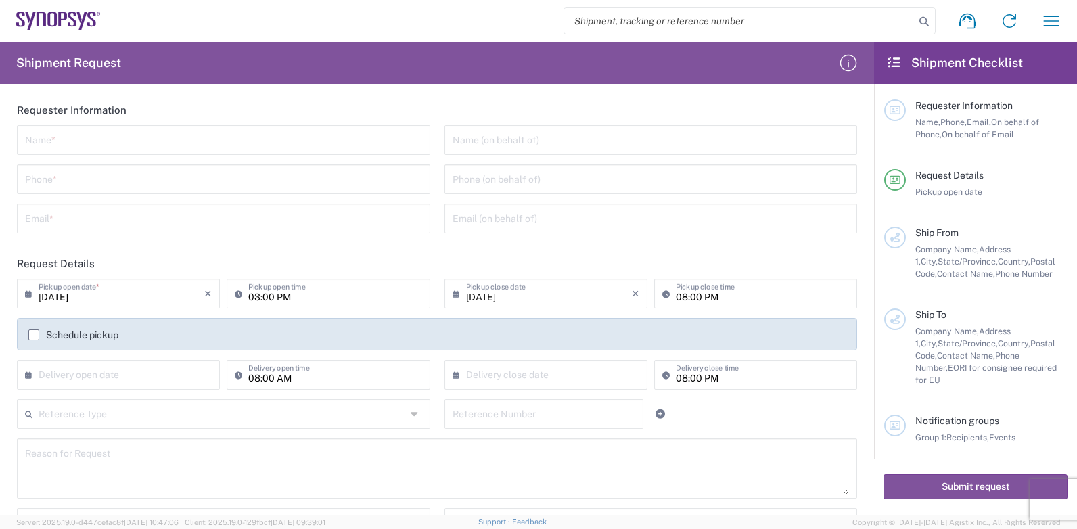
click at [610, 18] on input "search" at bounding box center [739, 21] width 350 height 26
click at [747, 17] on input "search" at bounding box center [739, 21] width 350 height 26
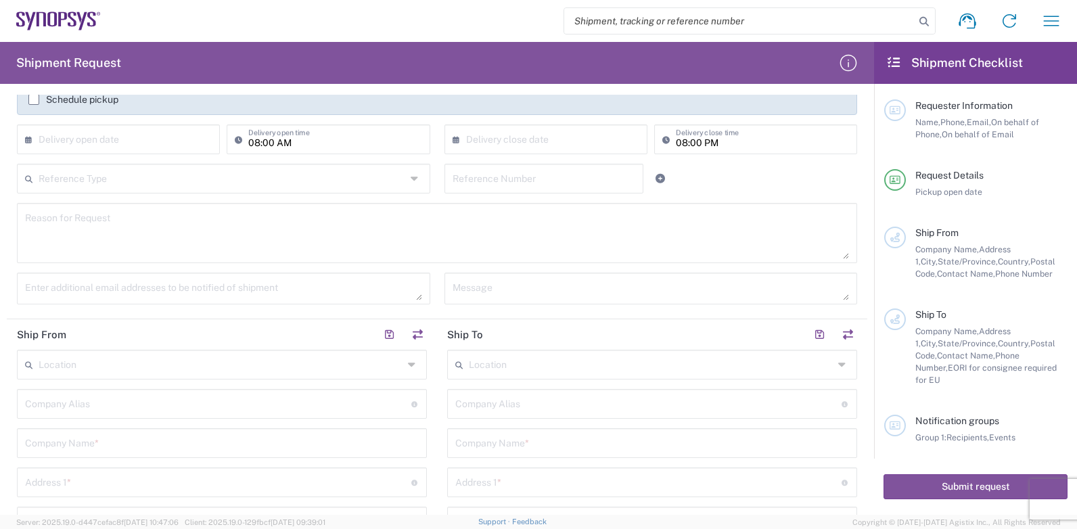
scroll to position [105, 0]
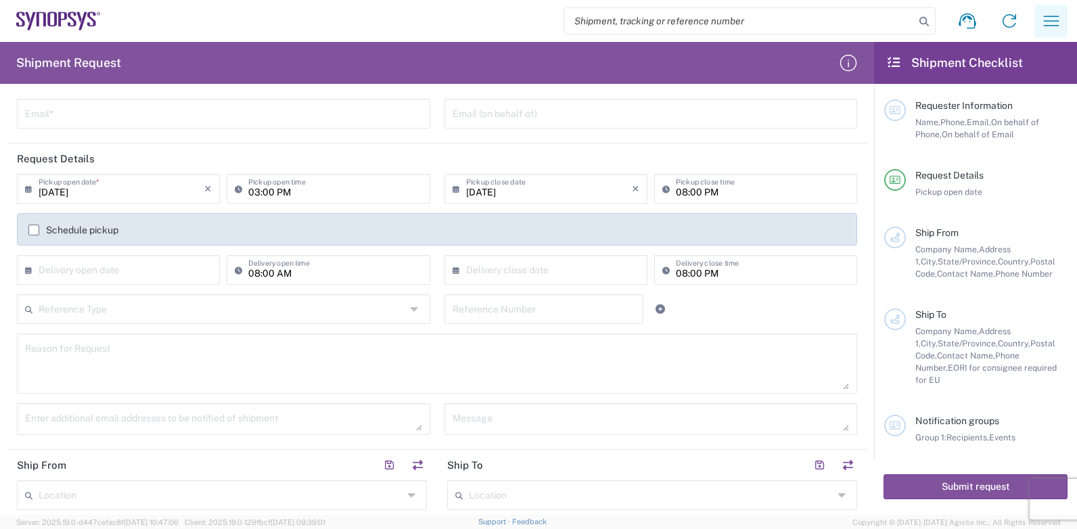
click at [1053, 20] on icon "button" at bounding box center [1051, 21] width 22 height 22
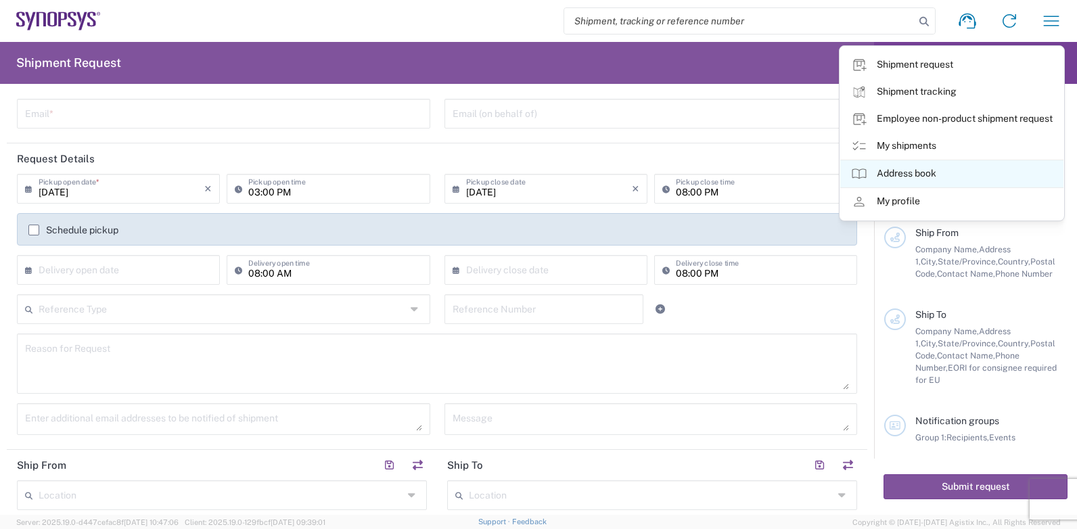
click at [903, 173] on link "Address book" at bounding box center [951, 173] width 223 height 27
